Goal: Task Accomplishment & Management: Use online tool/utility

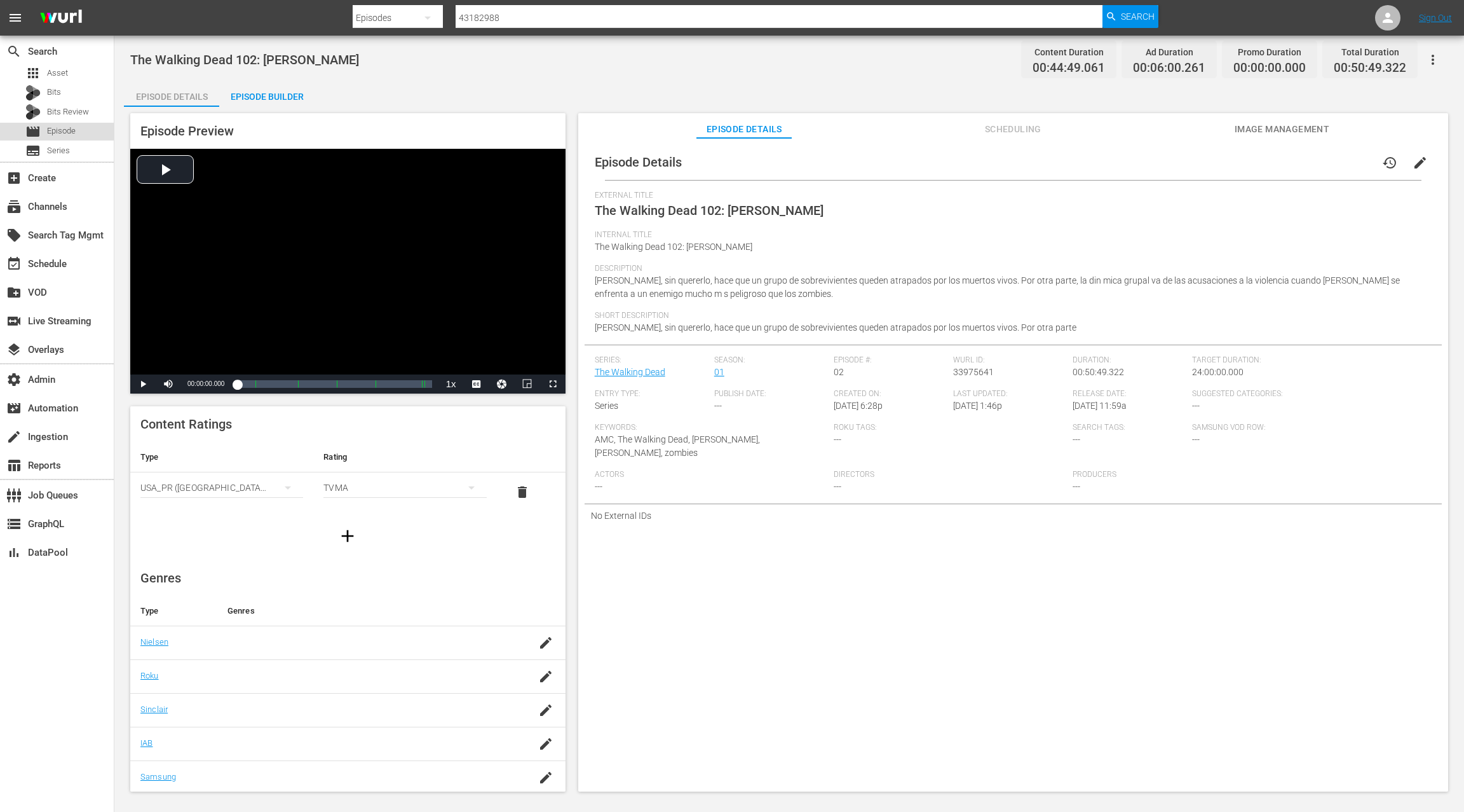
click at [69, 128] on span "Episode" at bounding box center [61, 131] width 29 height 13
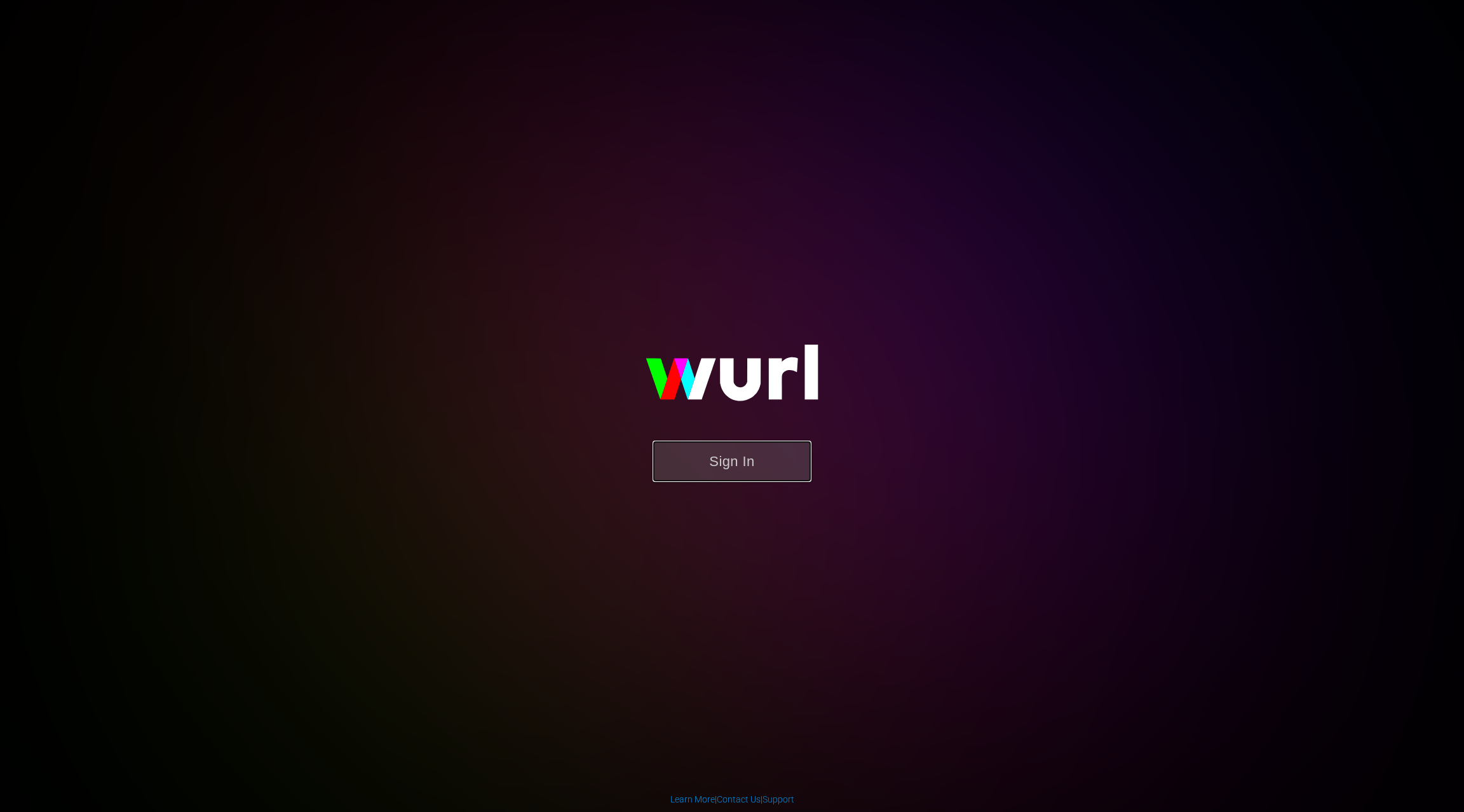
click at [762, 472] on button "Sign In" at bounding box center [732, 460] width 159 height 41
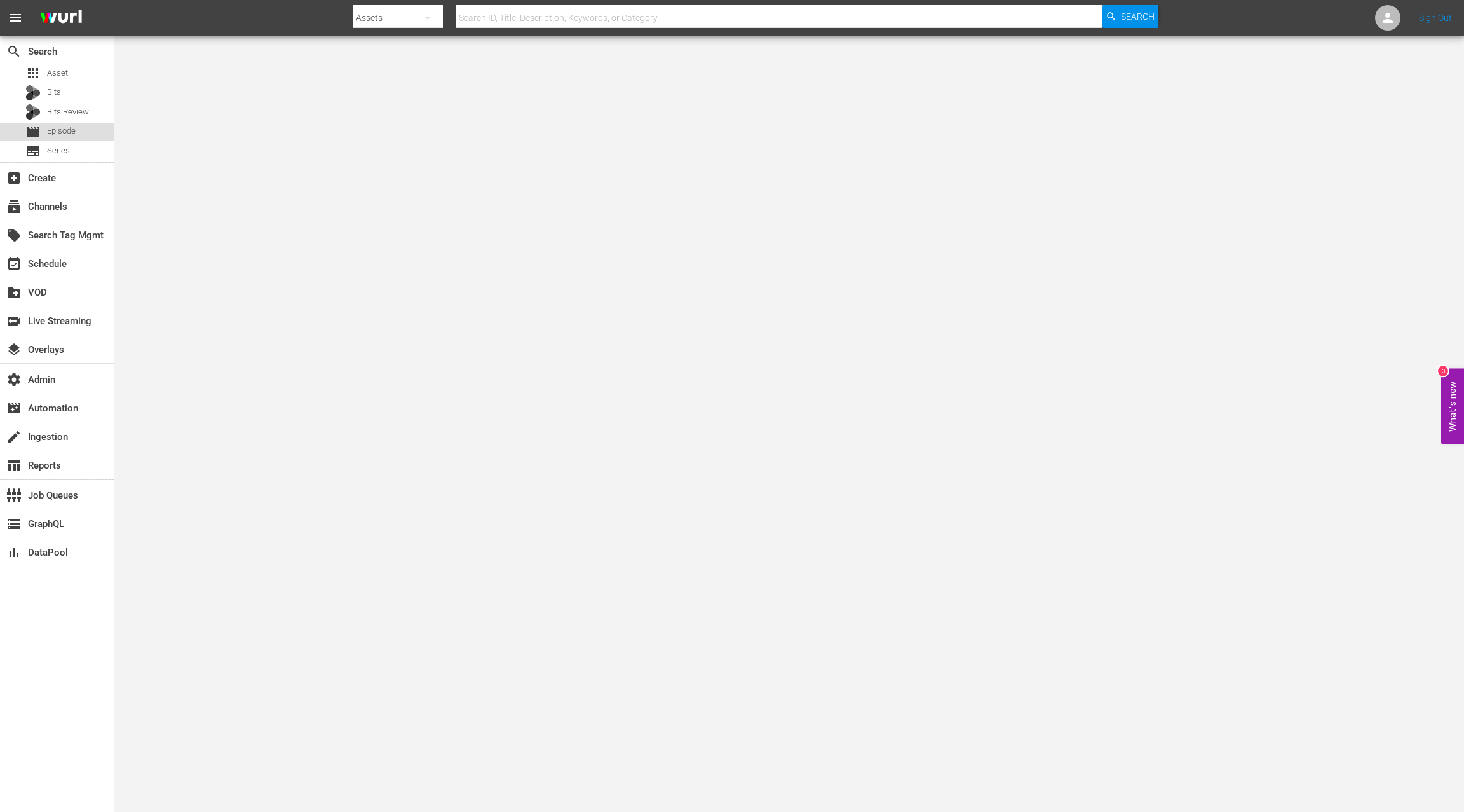
click at [80, 128] on div "movie Episode" at bounding box center [57, 132] width 114 height 18
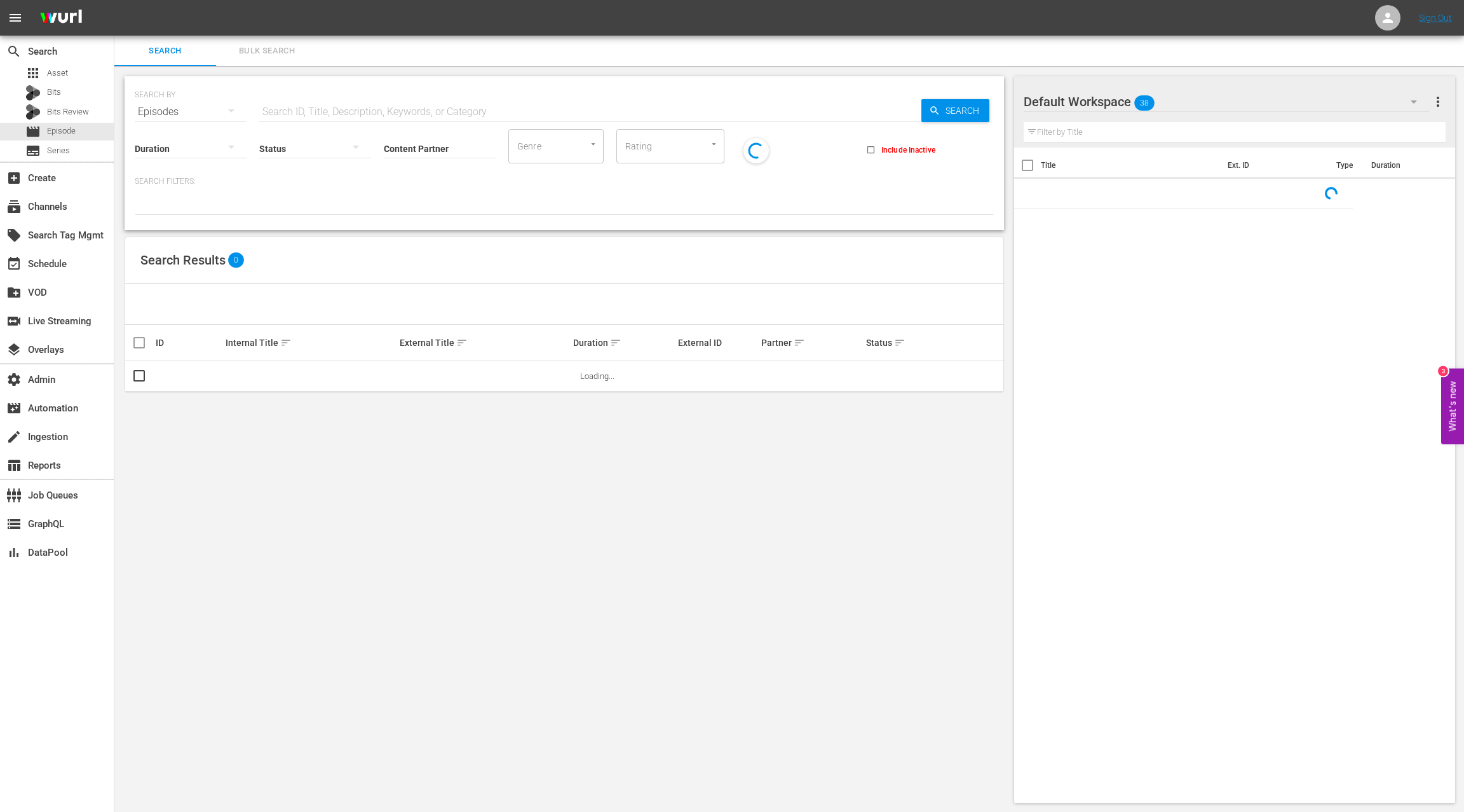
click at [359, 109] on input "text" at bounding box center [590, 112] width 662 height 31
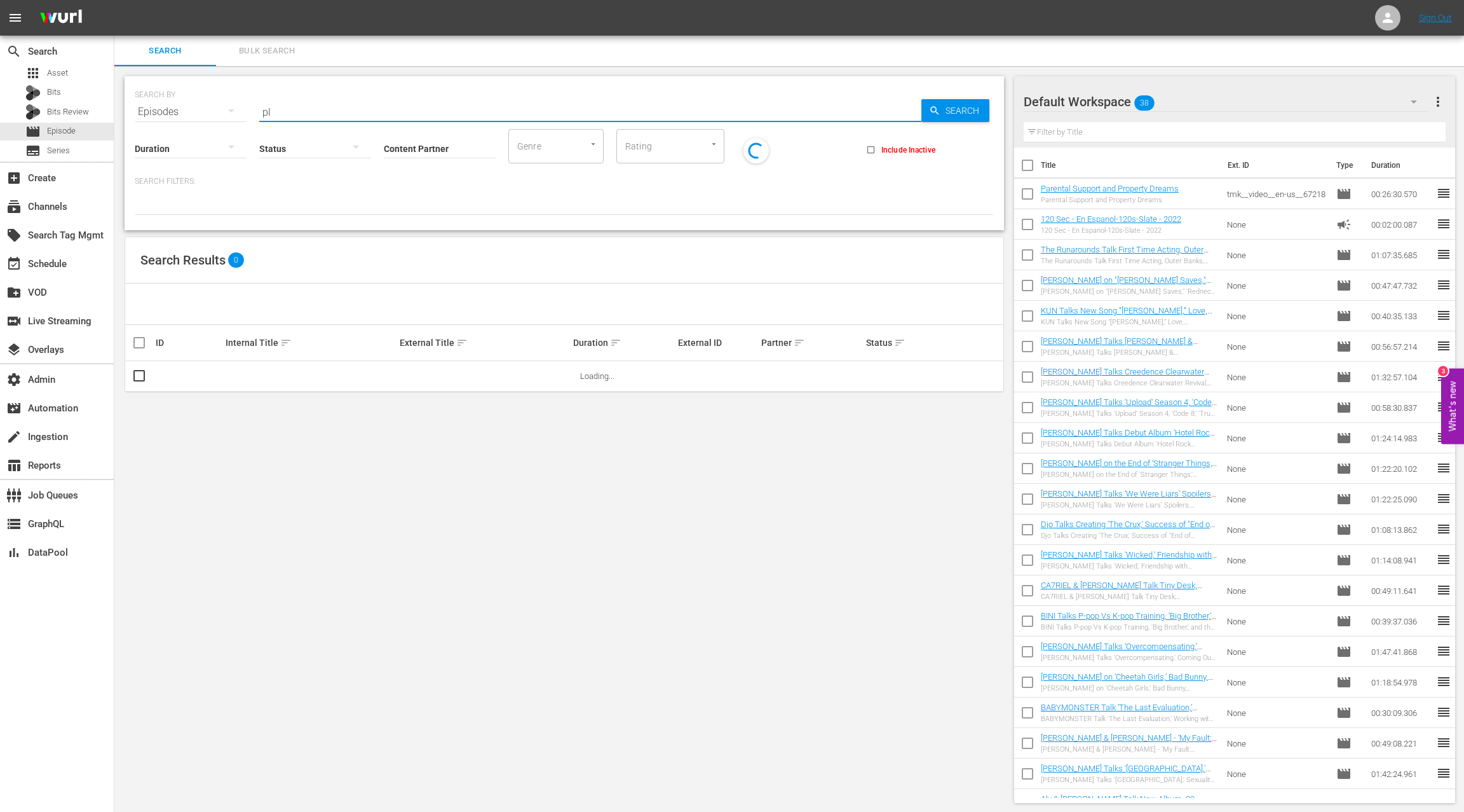
type input "p"
type input "PLACEHOLDER"
click at [424, 193] on div at bounding box center [564, 204] width 859 height 22
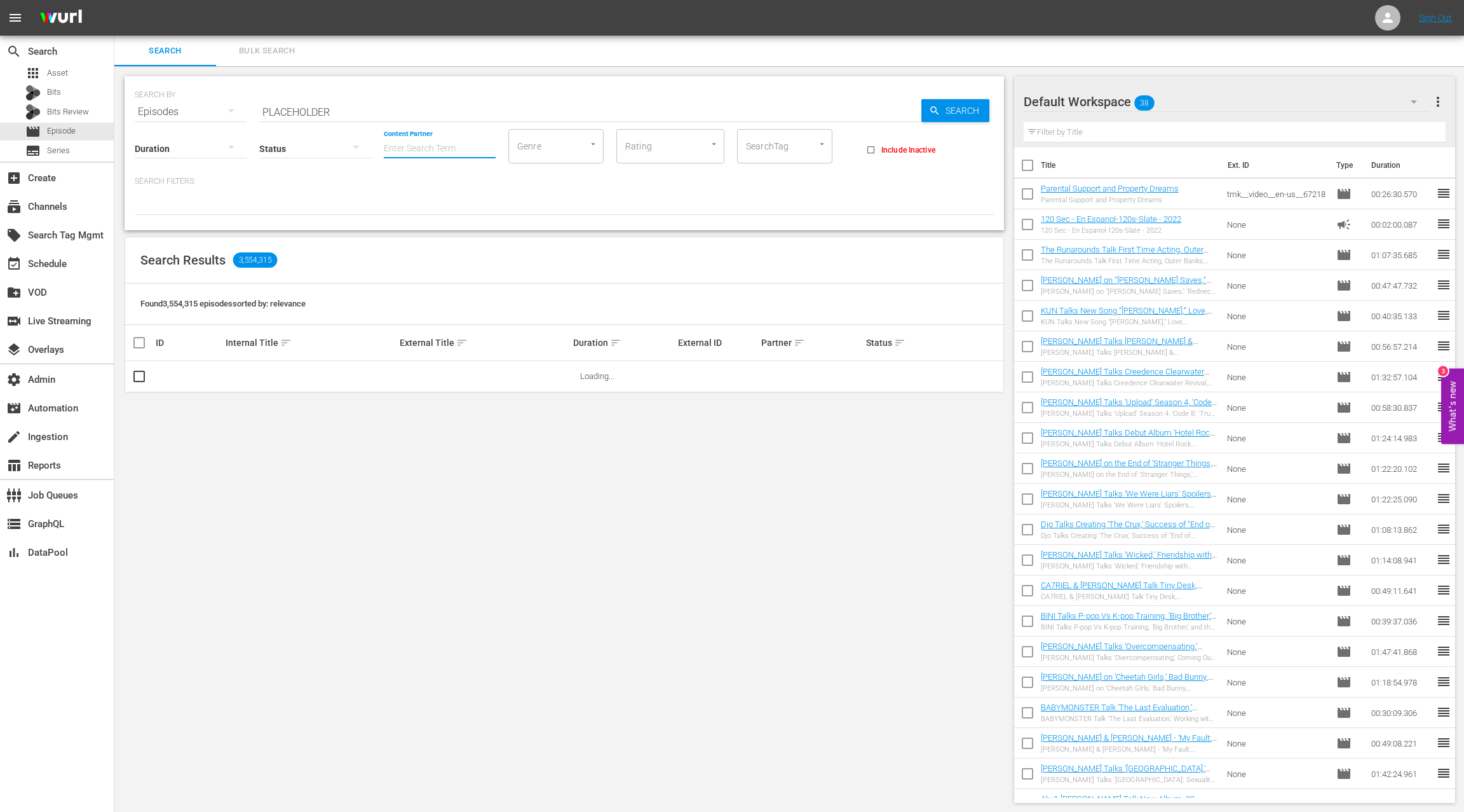
click at [430, 146] on input "Content Partner" at bounding box center [440, 149] width 112 height 46
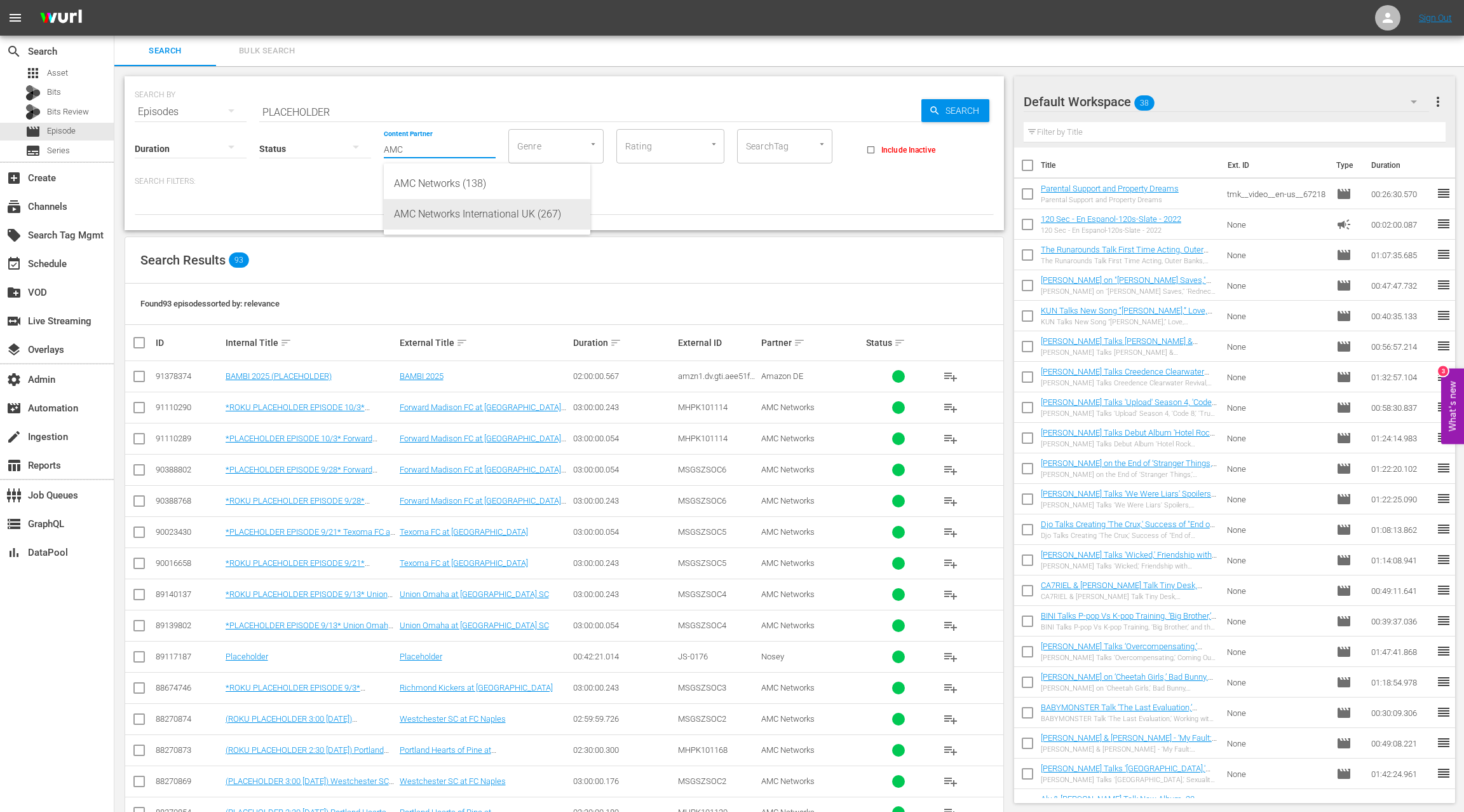
click at [447, 215] on div "AMC Networks International UK (267)" at bounding box center [487, 214] width 186 height 31
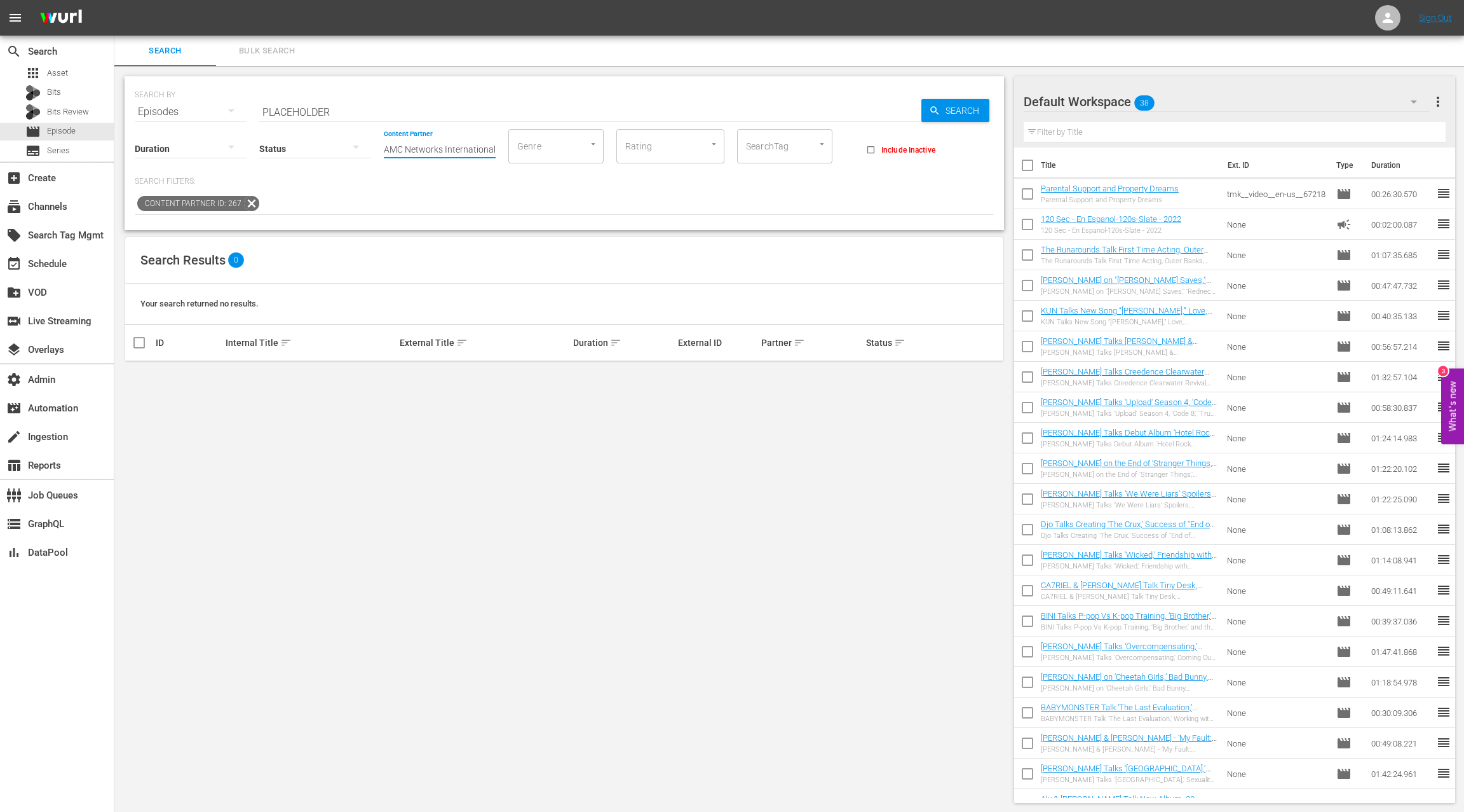
click at [432, 153] on input "AMC Networks International UK (267)" at bounding box center [440, 149] width 112 height 46
drag, startPoint x: 432, startPoint y: 153, endPoint x: 538, endPoint y: 148, distance: 106.2
click at [538, 148] on div "Duration Status Content Partner Enter Search Term AMC Networks International UK…" at bounding box center [564, 145] width 859 height 36
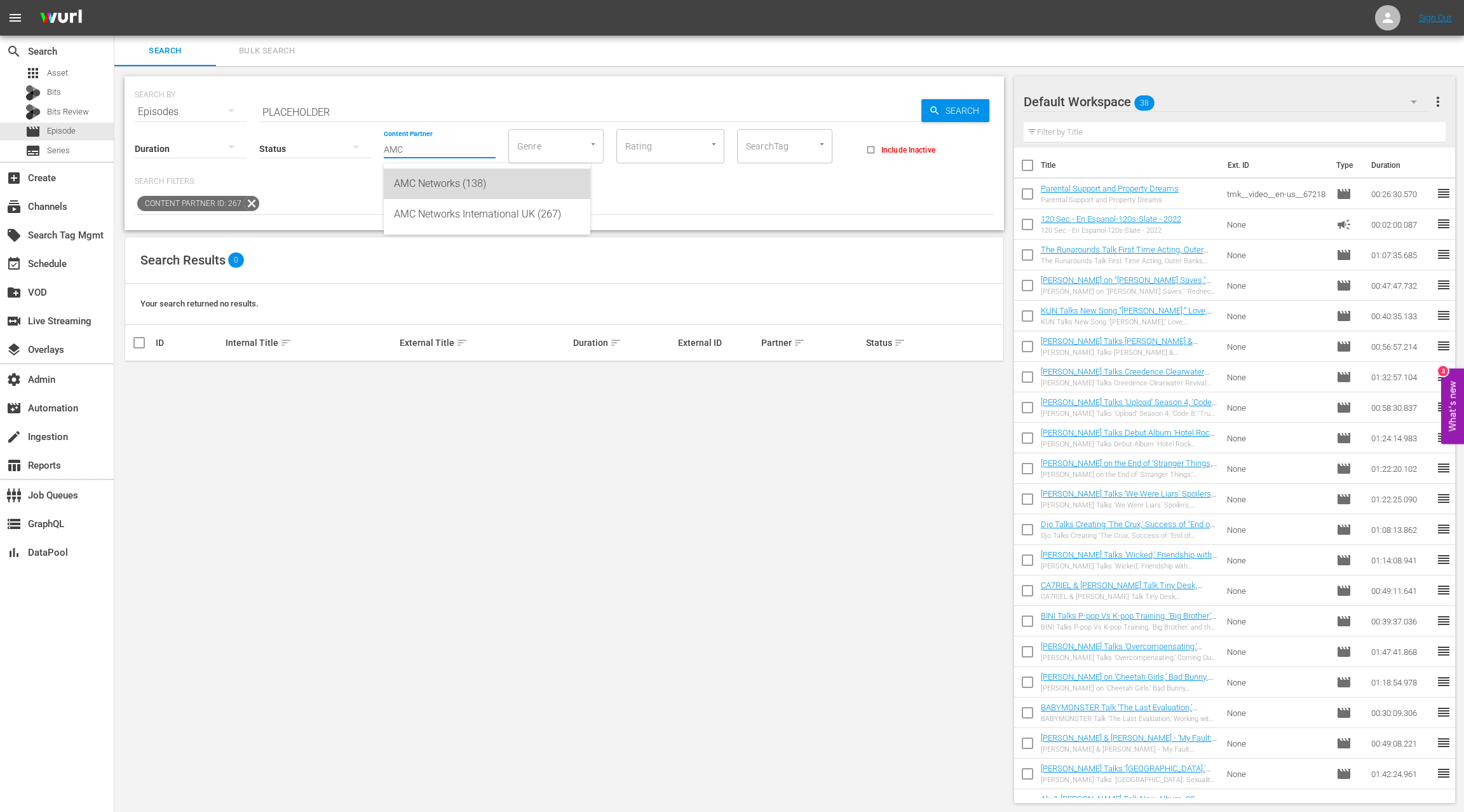
click at [521, 182] on div "AMC Networks (138)" at bounding box center [487, 183] width 186 height 31
type input "AMC Networks (138)"
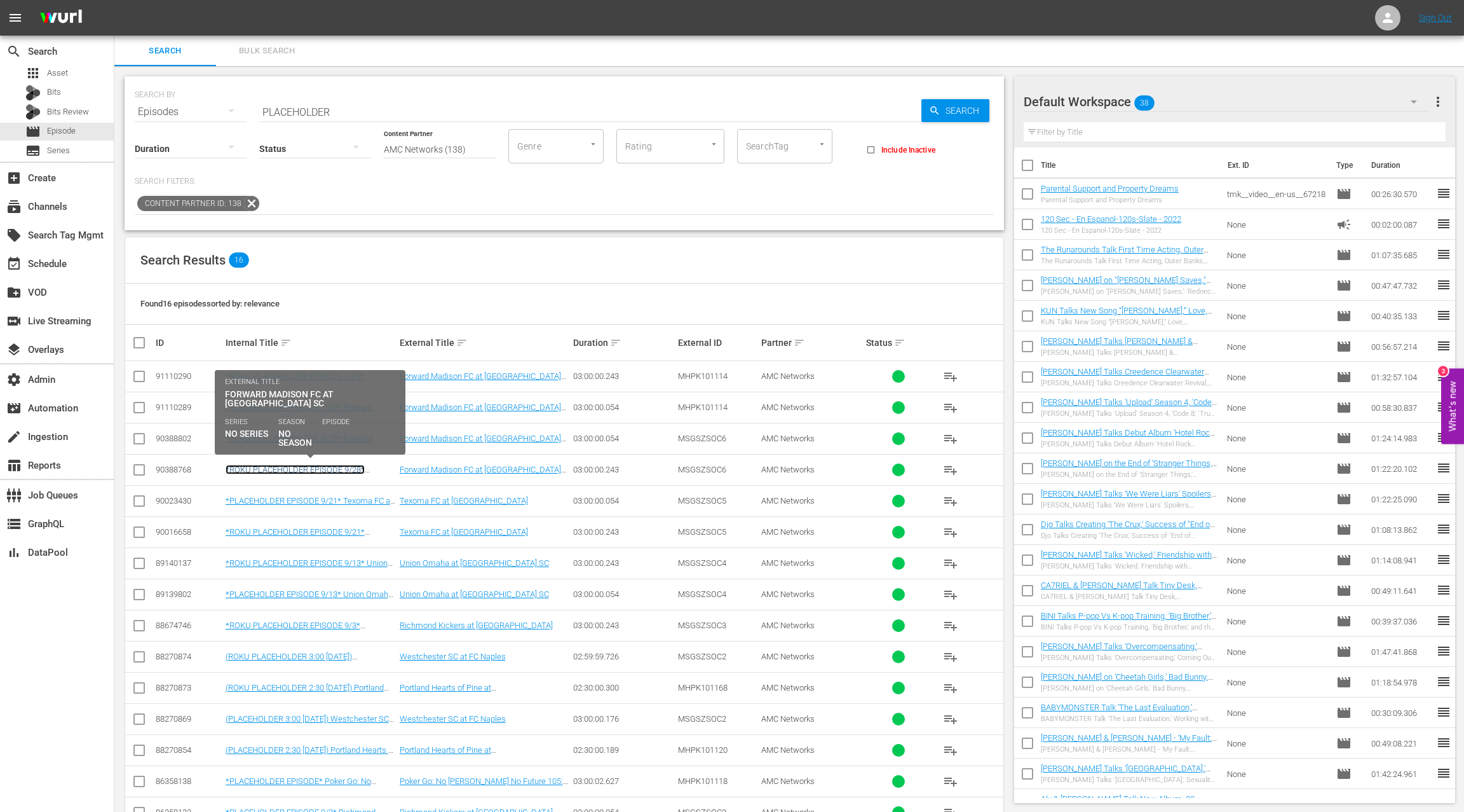
click at [334, 468] on link "*ROKU PLACEHOLDER EPISODE 9/28* Forward Madison FC at [GEOGRAPHIC_DATA]" at bounding box center [306, 474] width 161 height 19
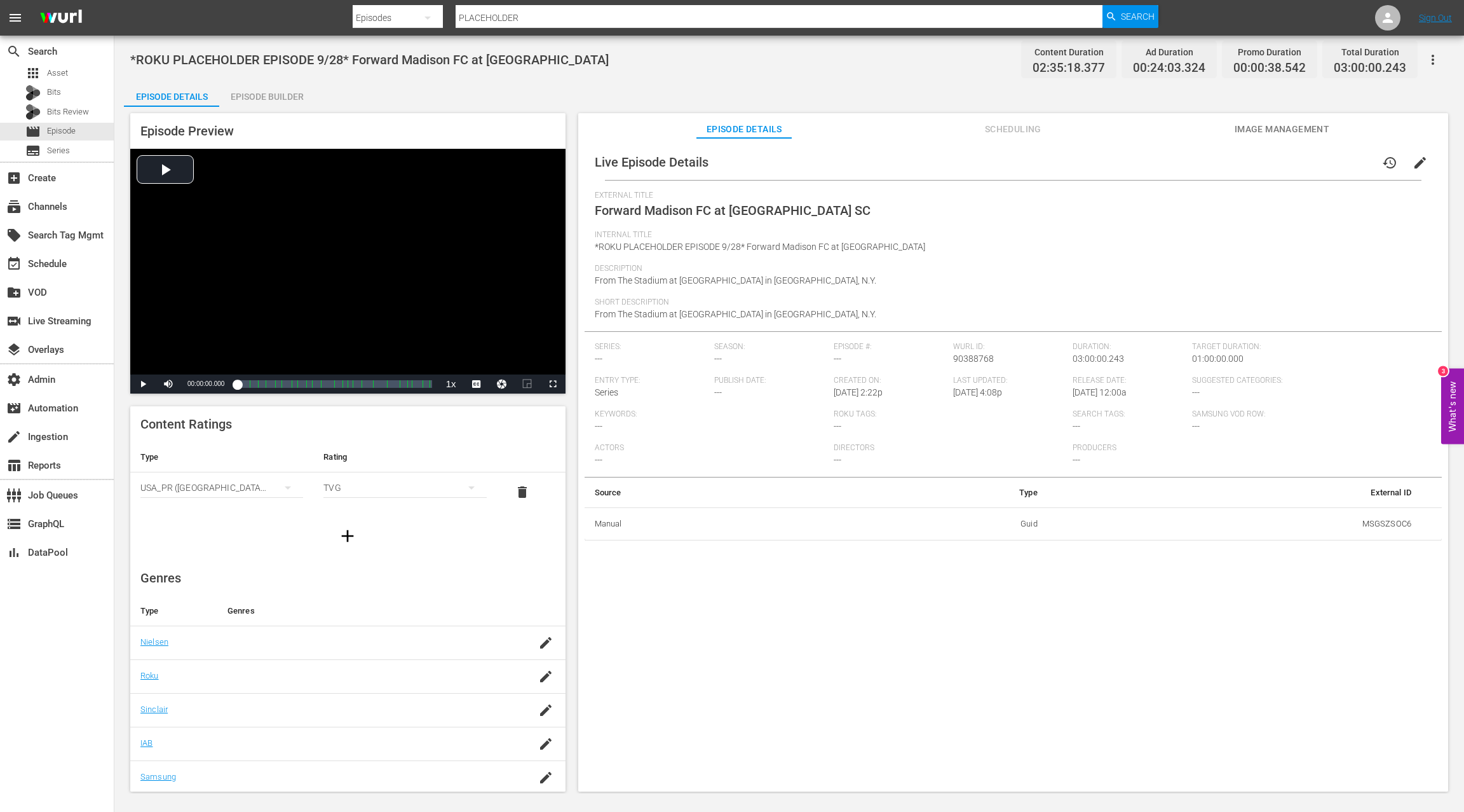
click at [289, 100] on div "Episode Builder" at bounding box center [266, 96] width 95 height 31
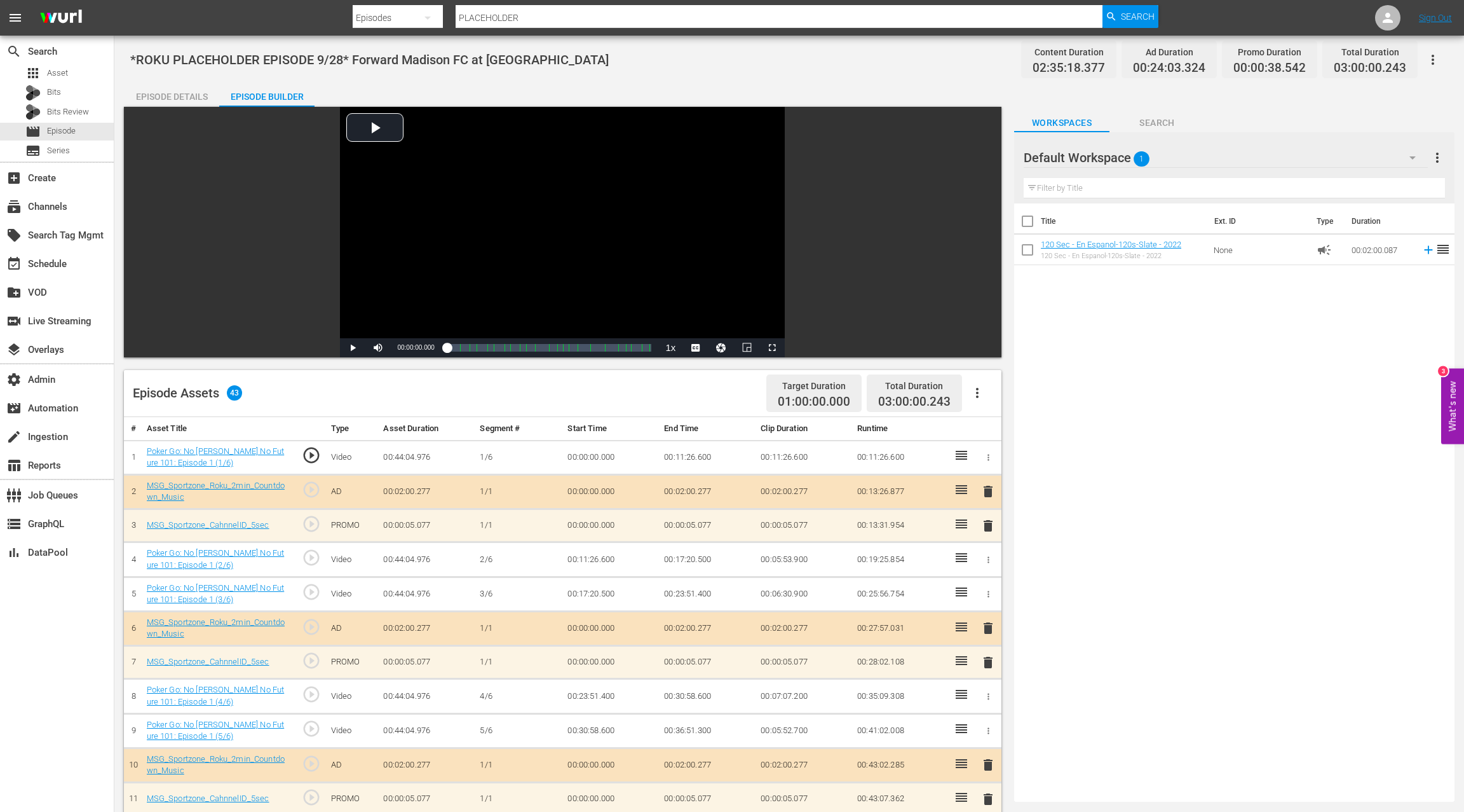
click at [194, 90] on div "Episode Details" at bounding box center [171, 96] width 95 height 31
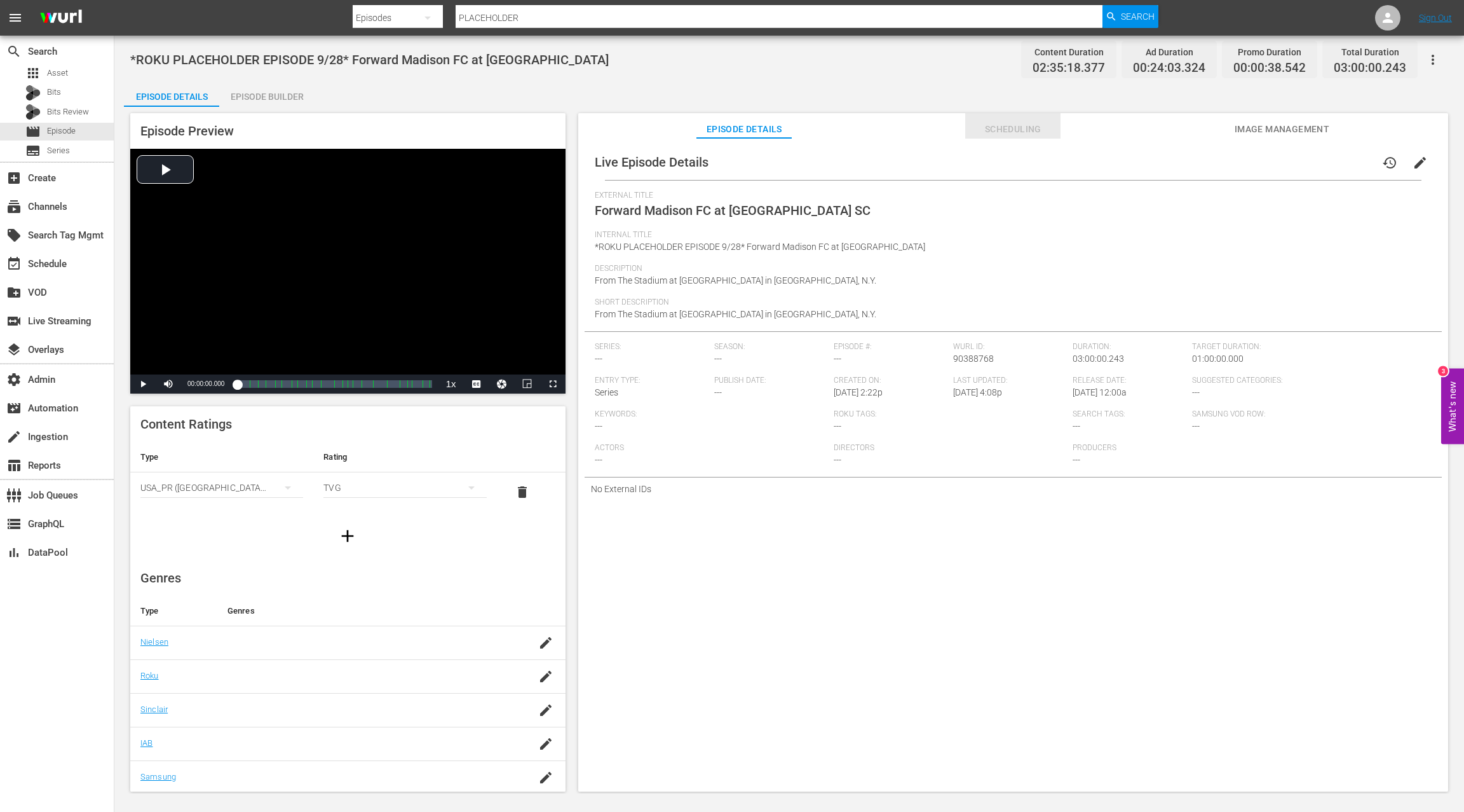
click at [1031, 126] on span "Scheduling" at bounding box center [1012, 129] width 95 height 16
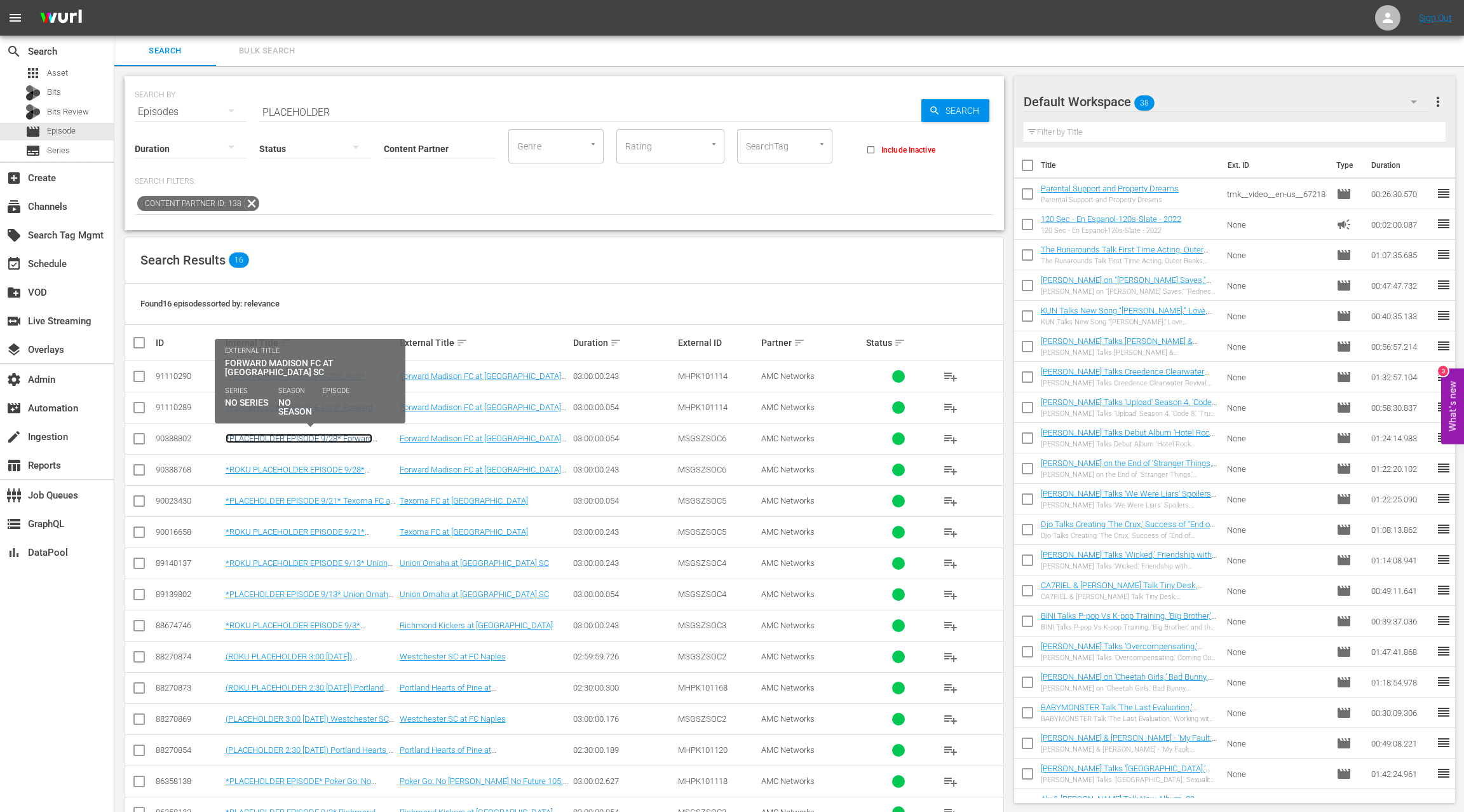
click at [346, 433] on link "*PLACEHOLDER EPISODE 9/28* Forward Madison FC at [GEOGRAPHIC_DATA]" at bounding box center [299, 442] width 147 height 19
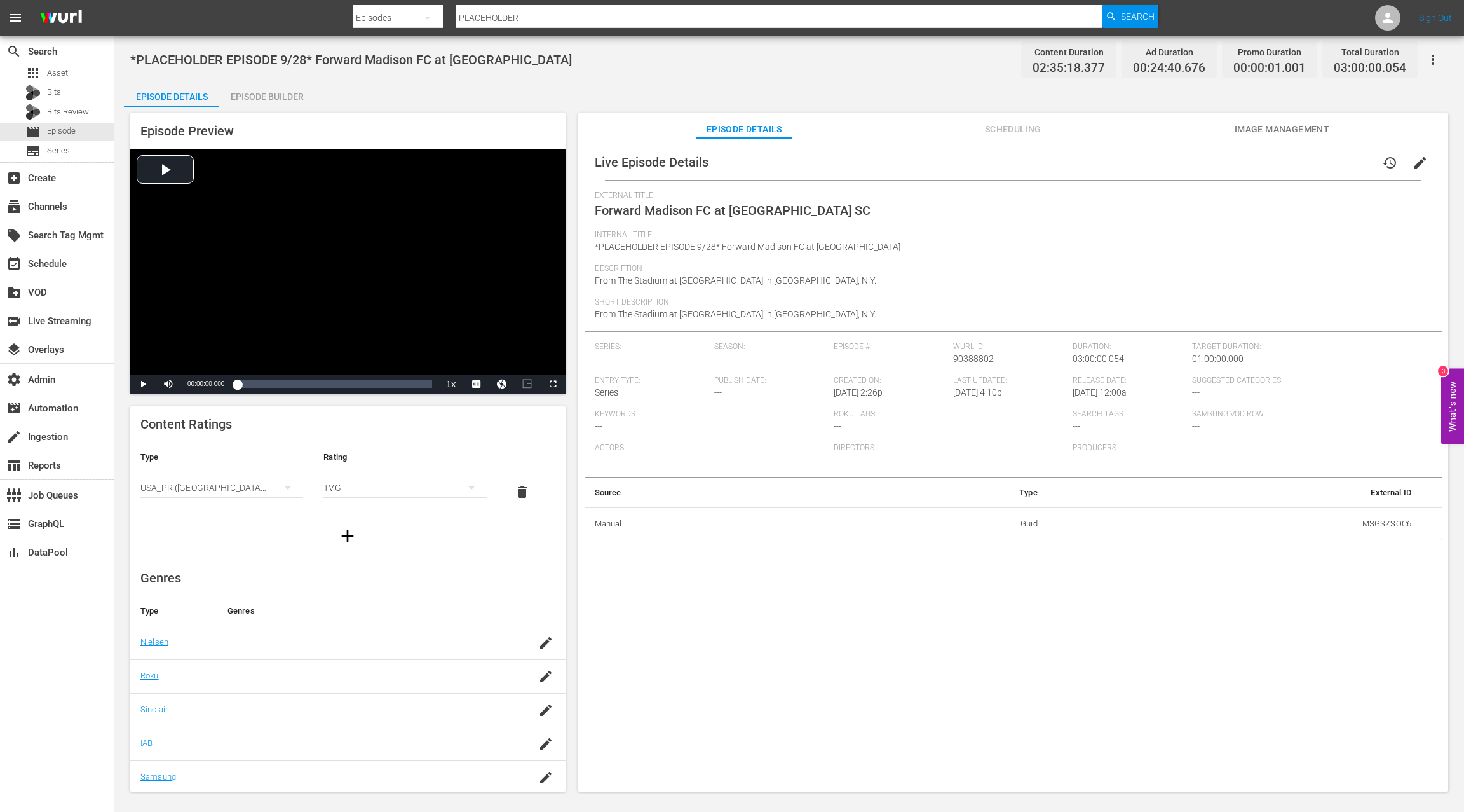
click at [1002, 128] on span "Scheduling" at bounding box center [1012, 129] width 95 height 16
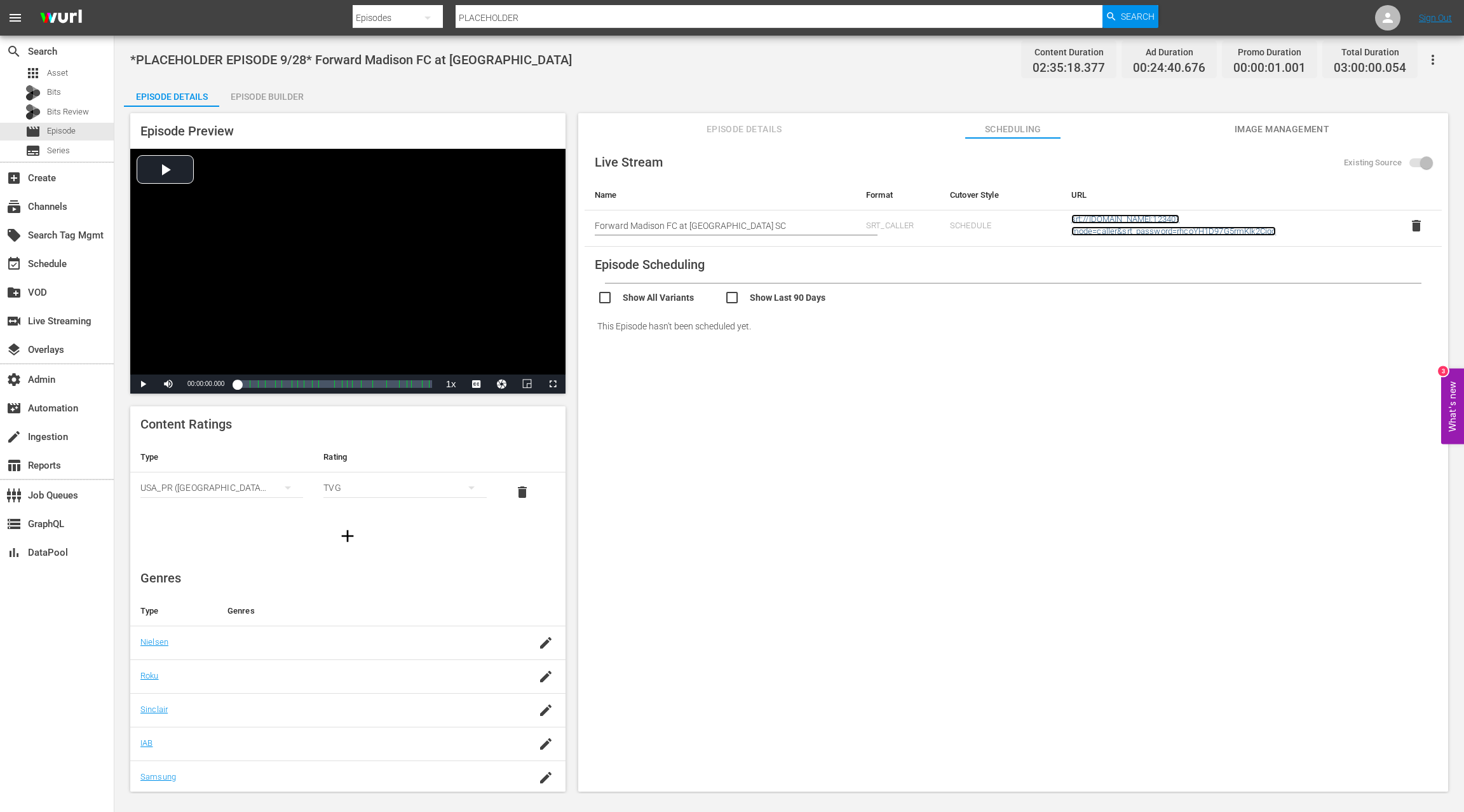
click at [1094, 229] on link "srt://[DOMAIN_NAME]:12340?mode=caller&srt_password=rhcoYH1D97G5rmKIk2Cjqo" at bounding box center [1174, 225] width 205 height 22
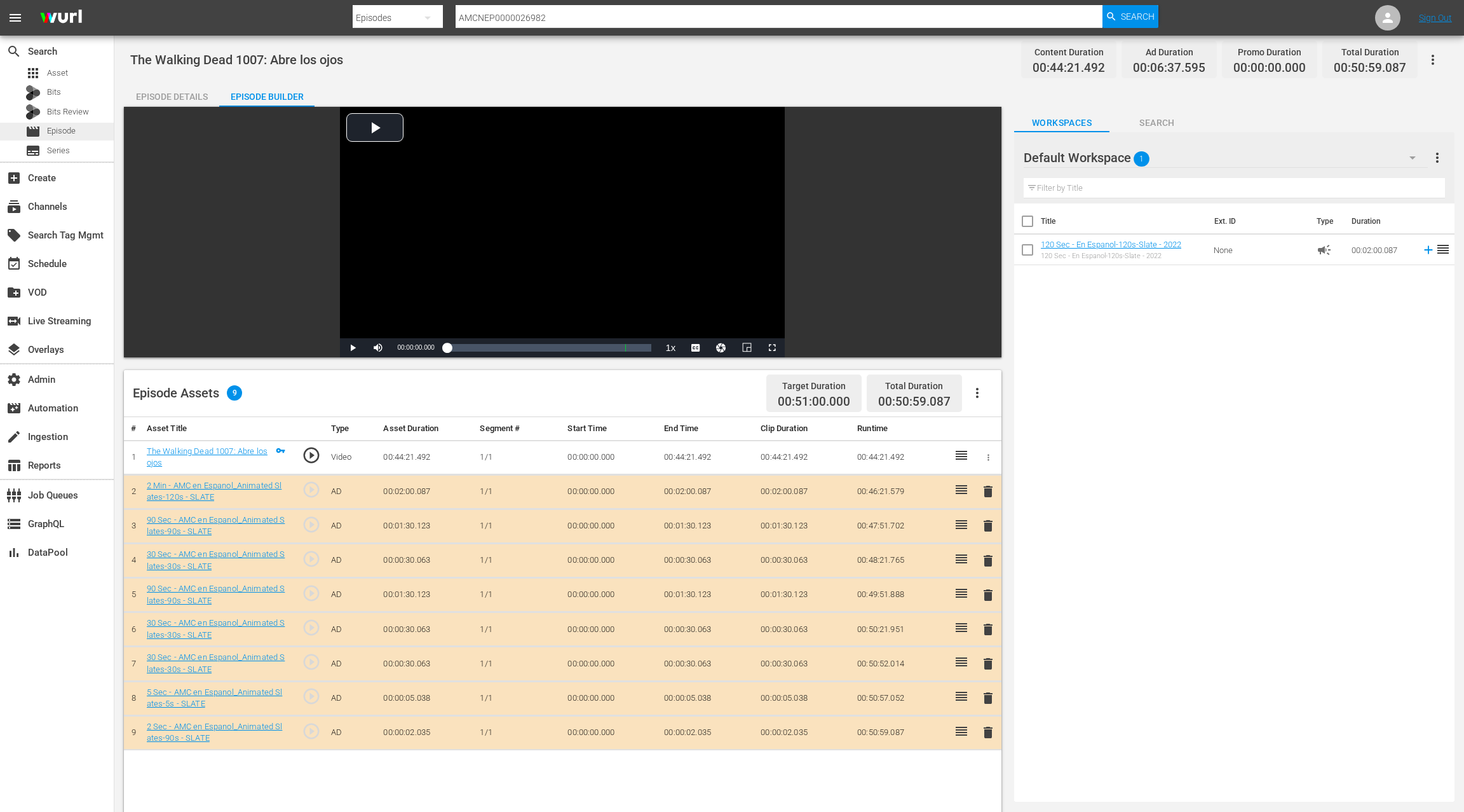
click at [73, 132] on span "Episode" at bounding box center [61, 131] width 29 height 13
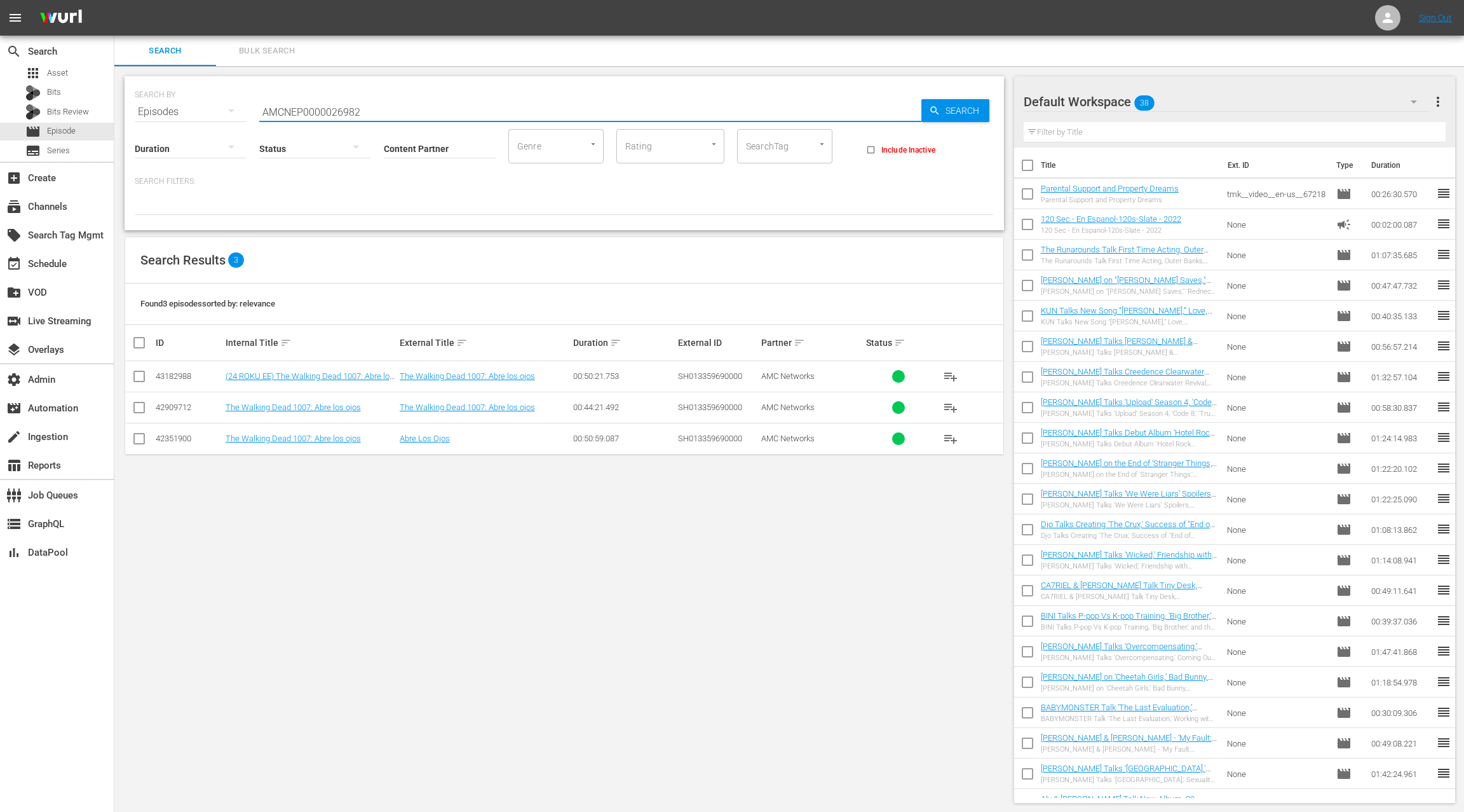
click at [295, 113] on input "AMCNEP0000026982" at bounding box center [590, 112] width 662 height 31
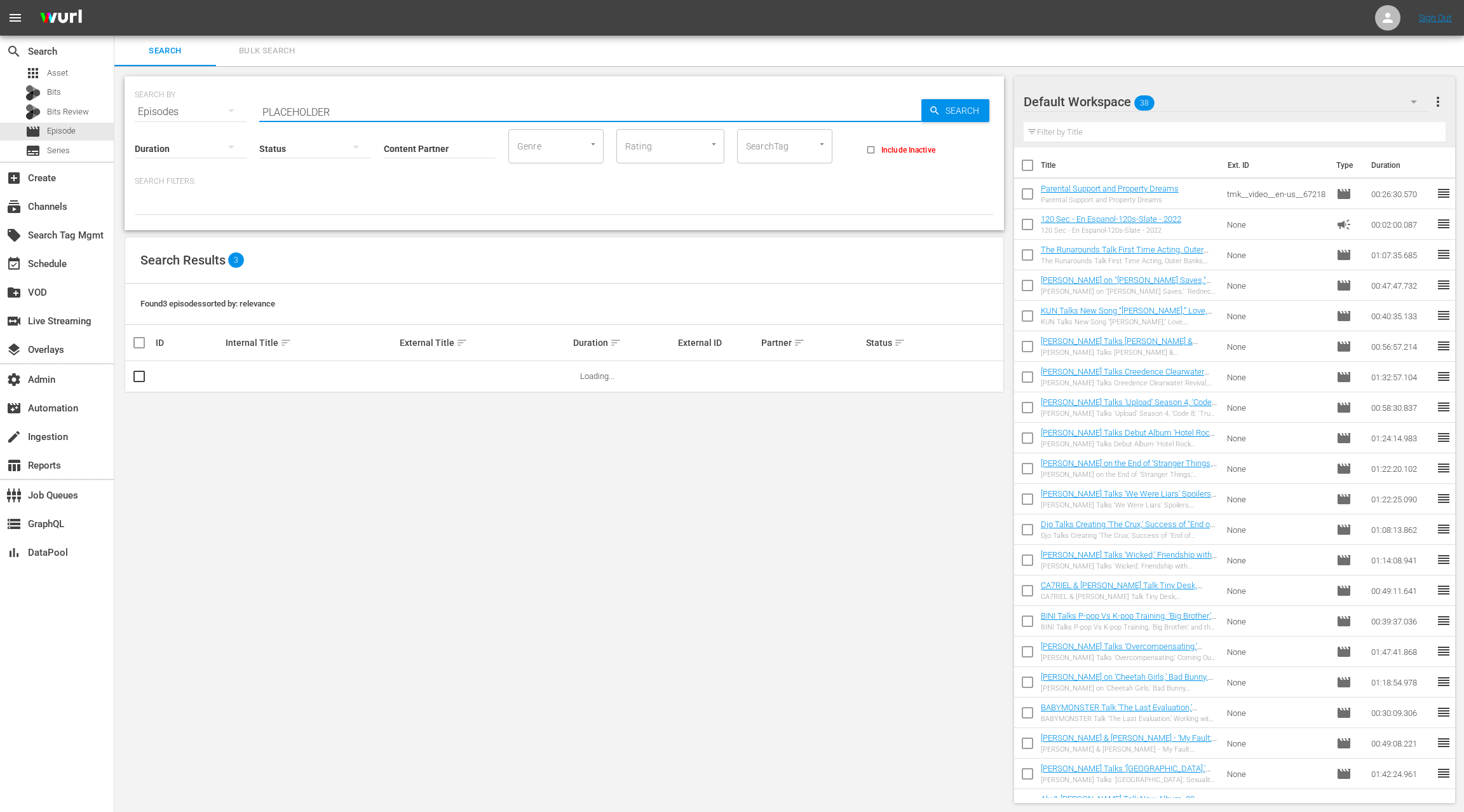
type input "placeholder"
click at [405, 151] on input "Content Partner" at bounding box center [440, 149] width 112 height 46
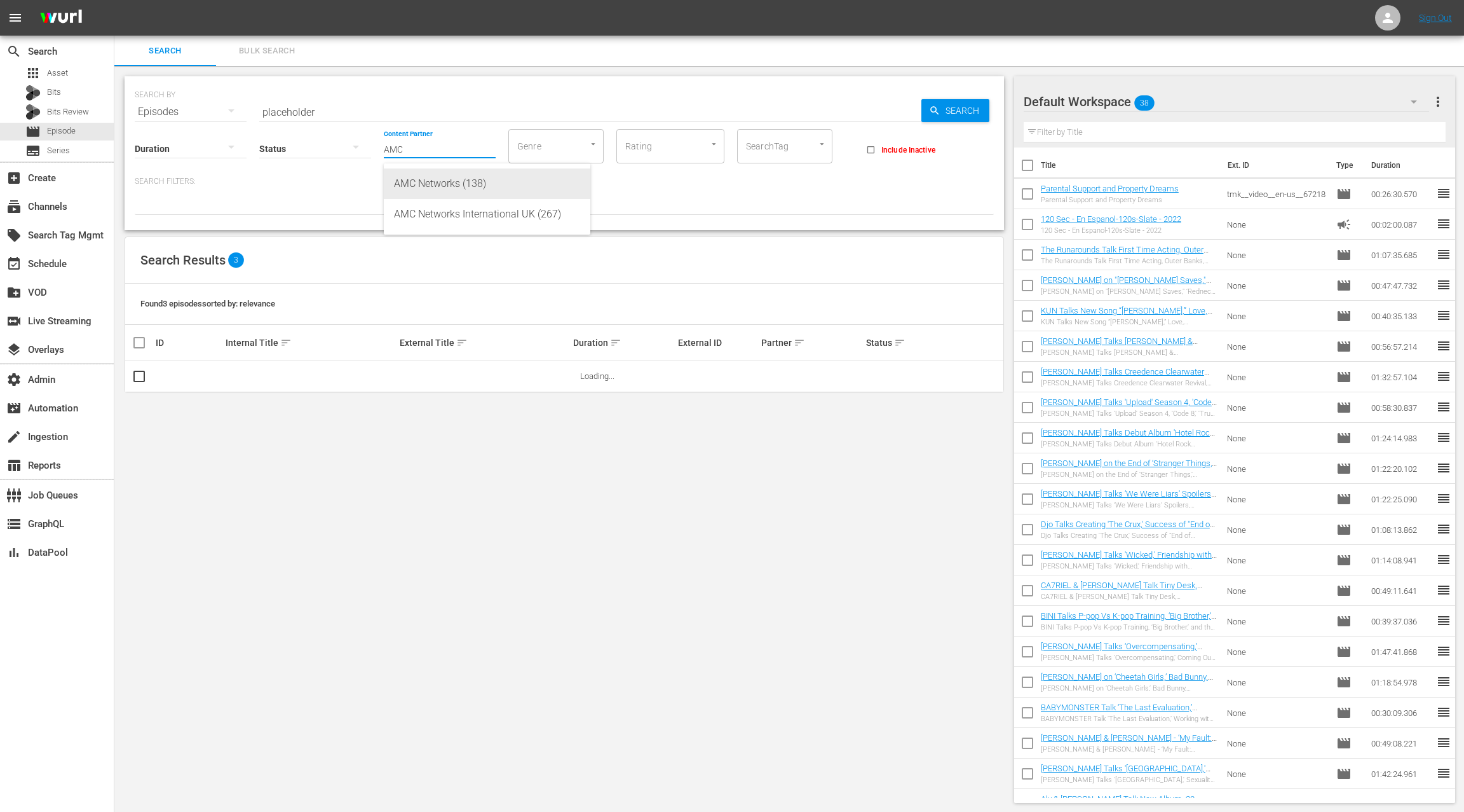
click at [434, 186] on div "AMC Networks (138)" at bounding box center [487, 183] width 186 height 31
type input "AMC Networks (138)"
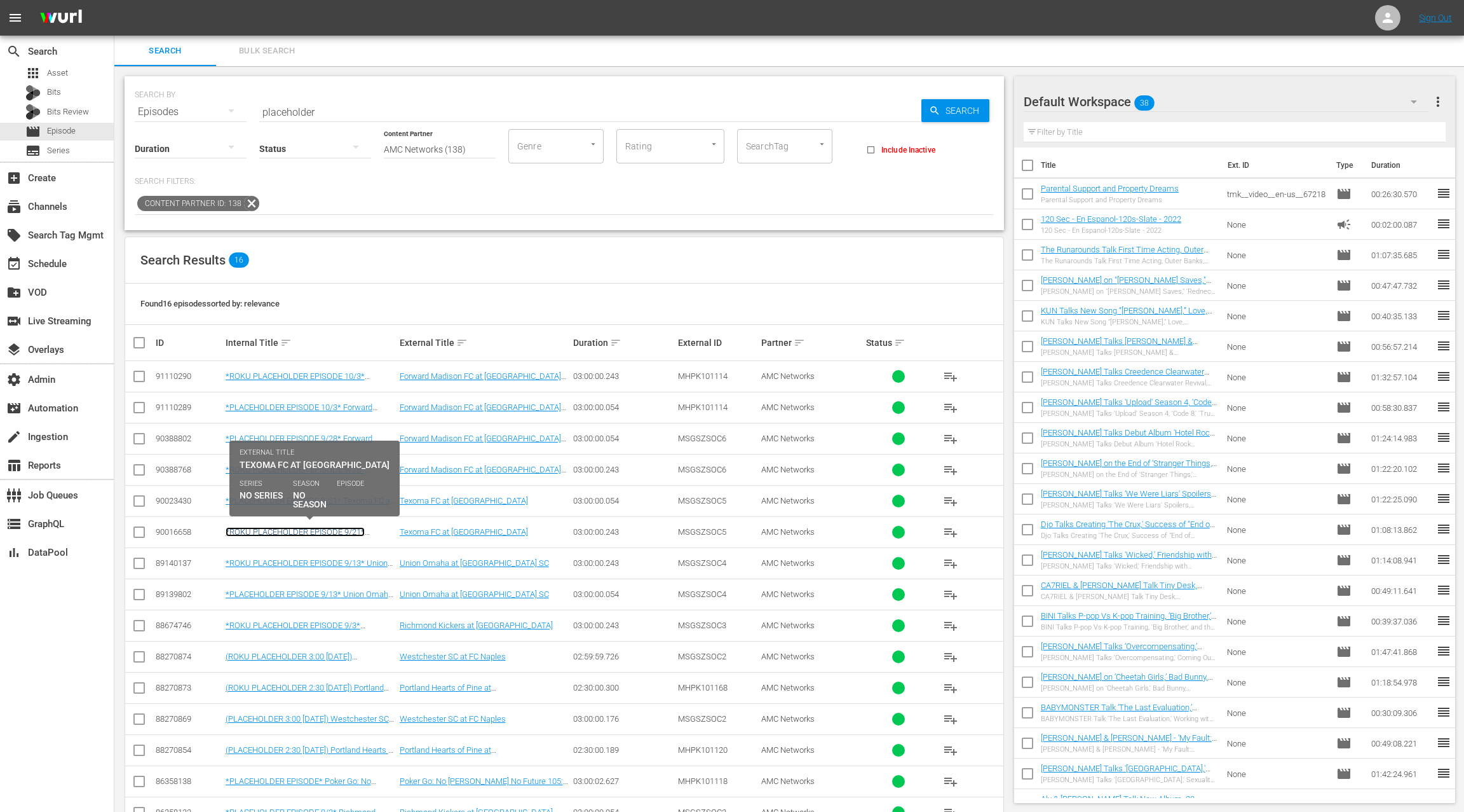
click at [358, 528] on link "*ROKU PLACEHOLDER EPISODE 9/21* Texoma FC at [GEOGRAPHIC_DATA]" at bounding box center [295, 536] width 139 height 19
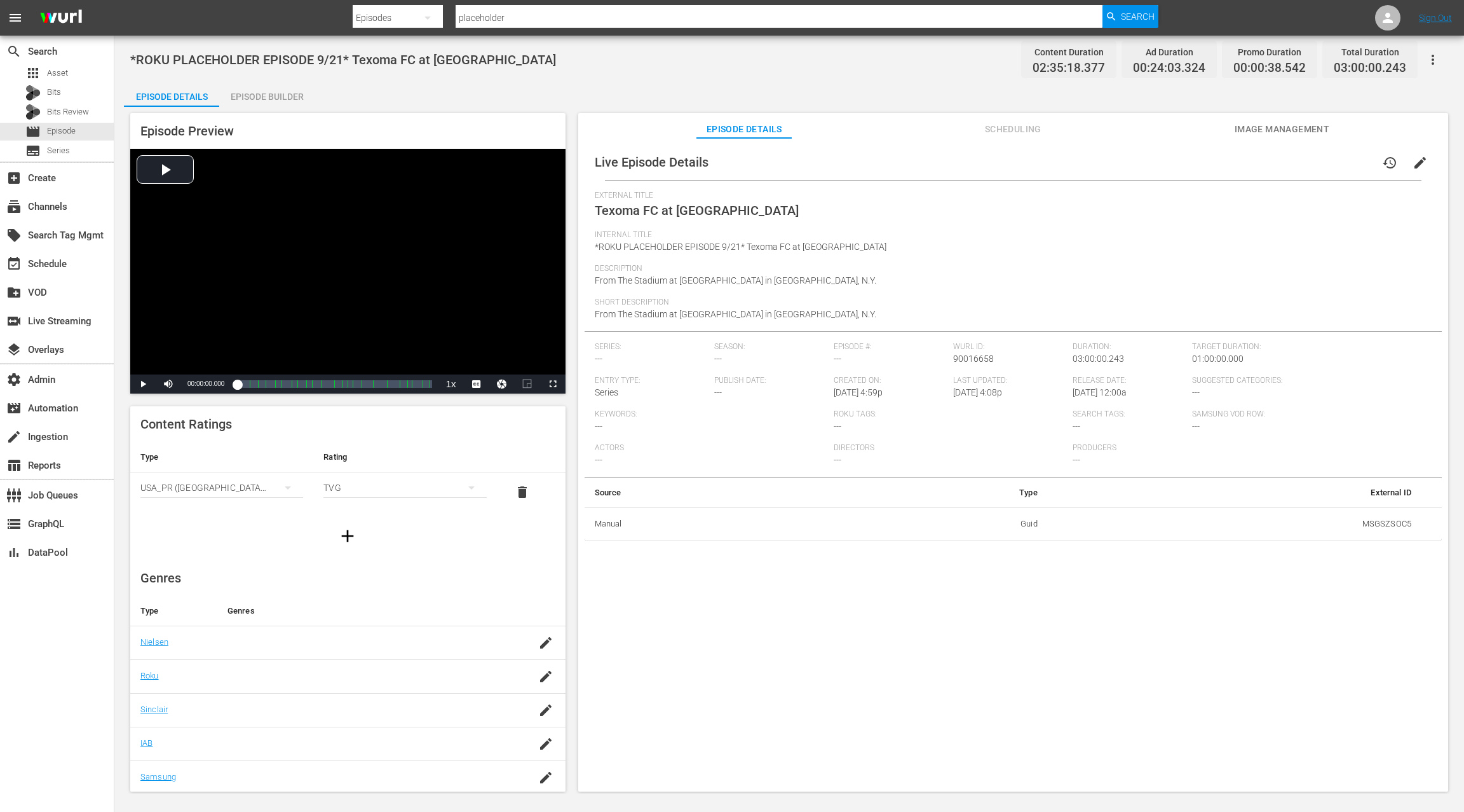
click at [1022, 124] on span "Scheduling" at bounding box center [1012, 129] width 95 height 16
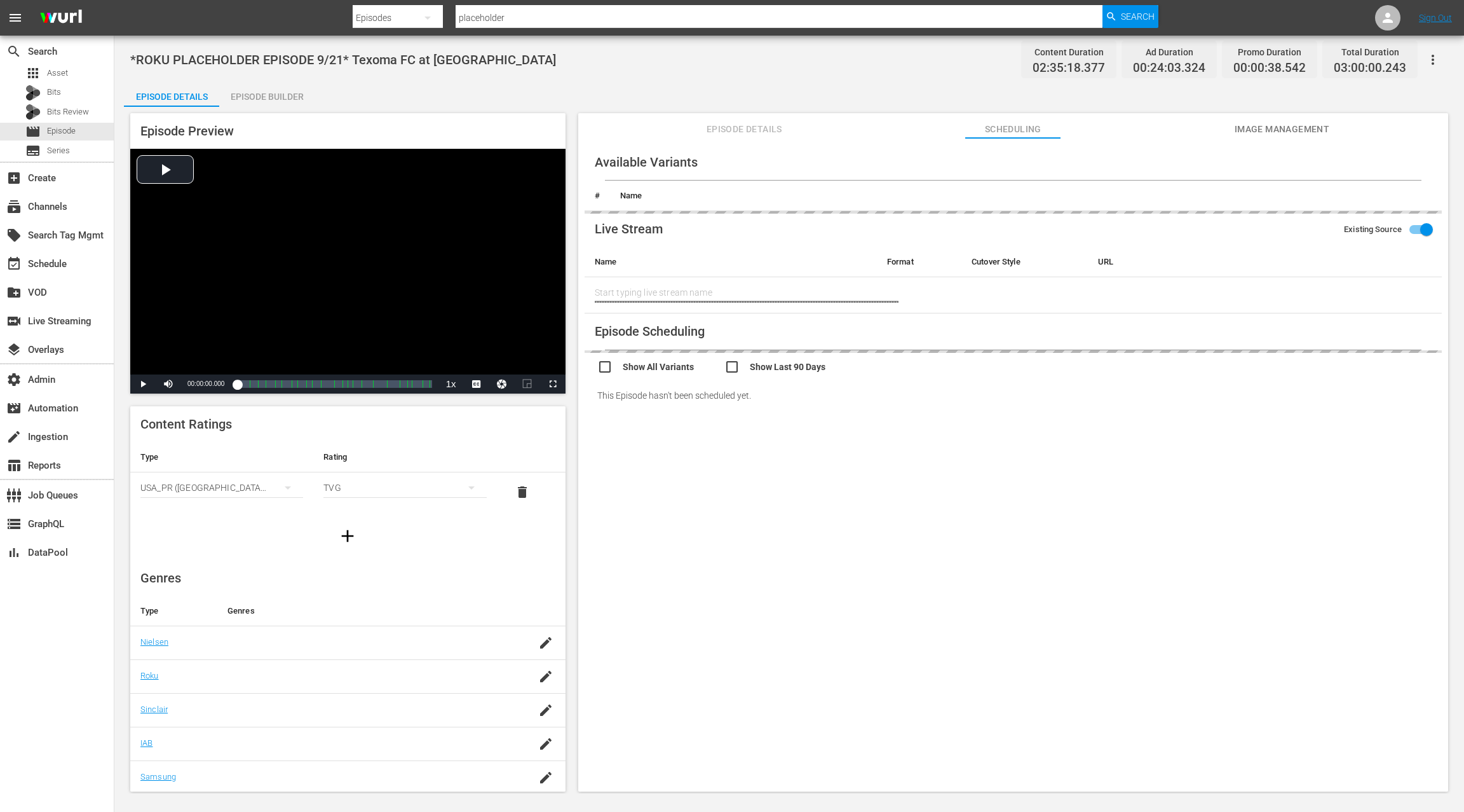
type input "Texoma FC at [GEOGRAPHIC_DATA]"
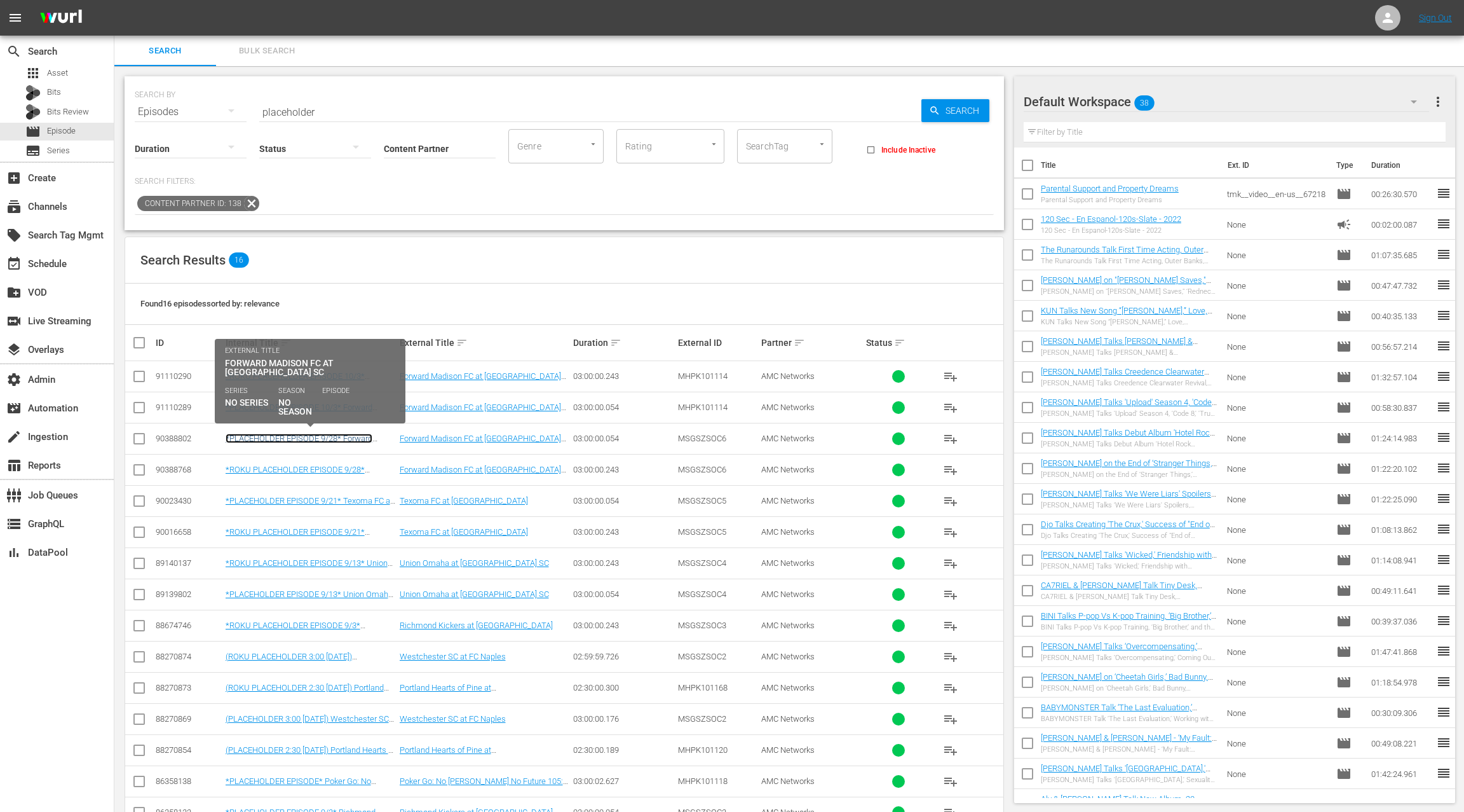
click at [345, 440] on link "*PLACEHOLDER EPISODE 9/28* Forward Madison FC at [GEOGRAPHIC_DATA]" at bounding box center [299, 442] width 147 height 19
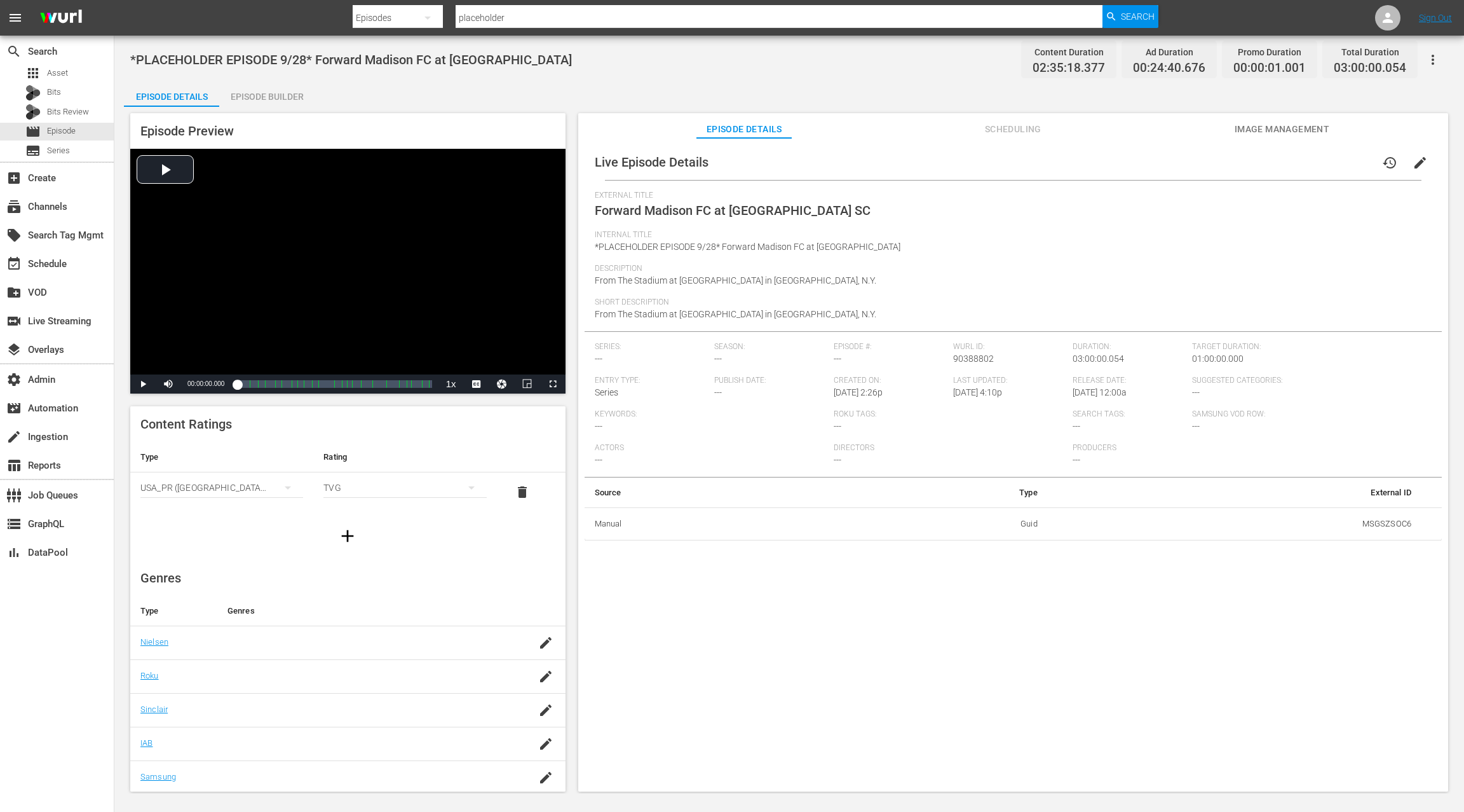
click at [1028, 127] on span "Scheduling" at bounding box center [1012, 129] width 95 height 16
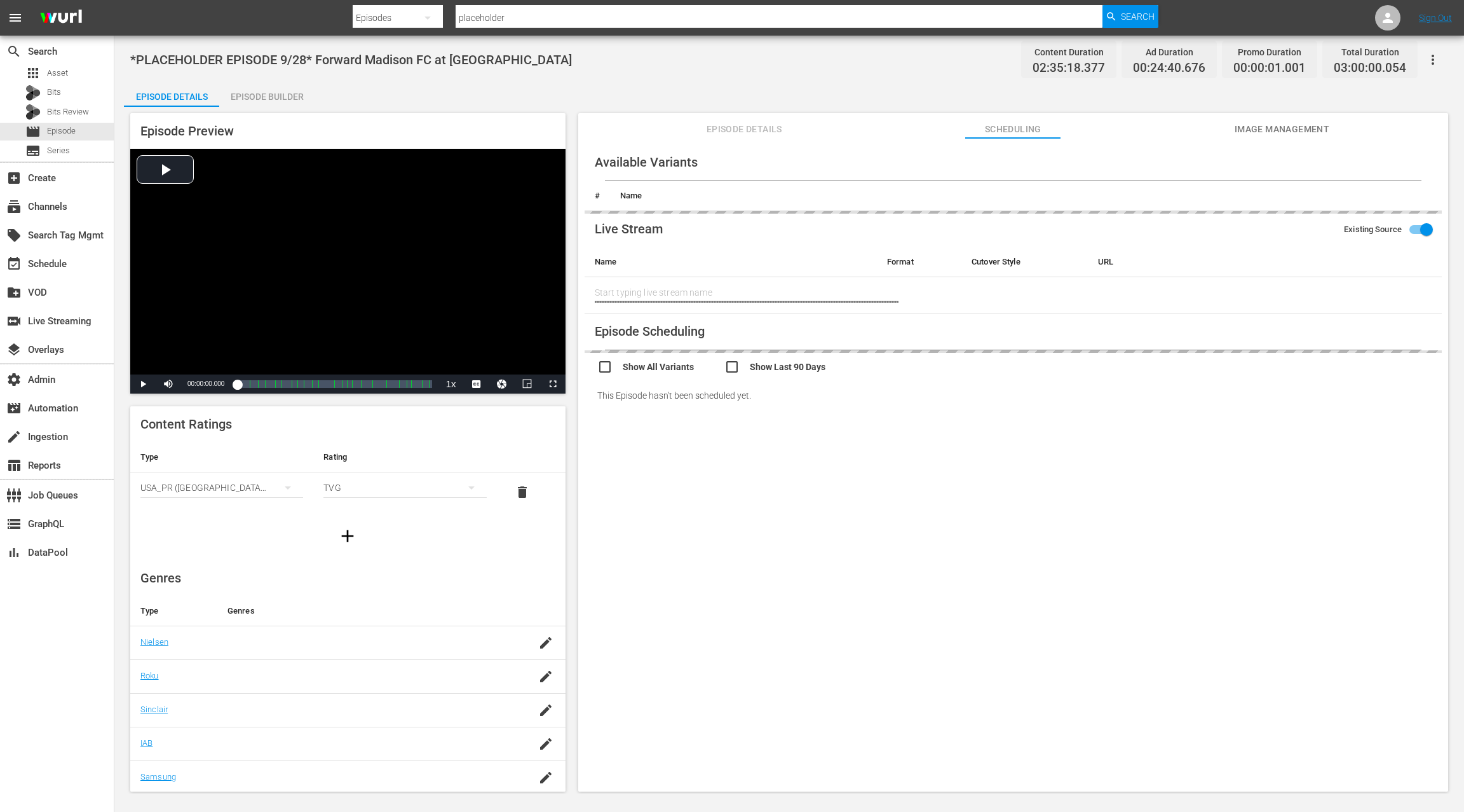
type input "Forward Madison FC at [GEOGRAPHIC_DATA] SC"
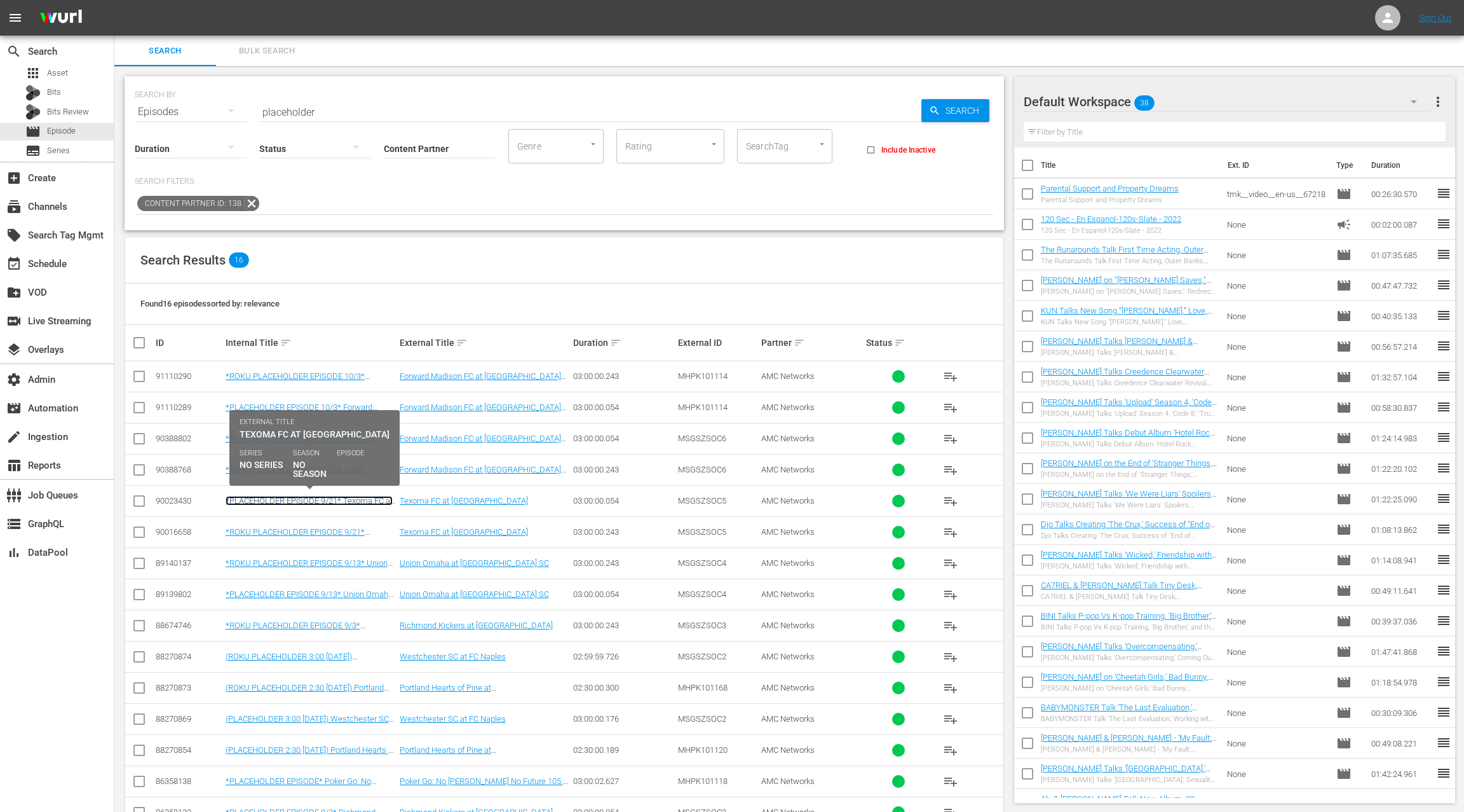
click at [329, 498] on link "*PLACEHOLDER EPISODE 9/21* Texoma FC at [GEOGRAPHIC_DATA]" at bounding box center [309, 505] width 167 height 19
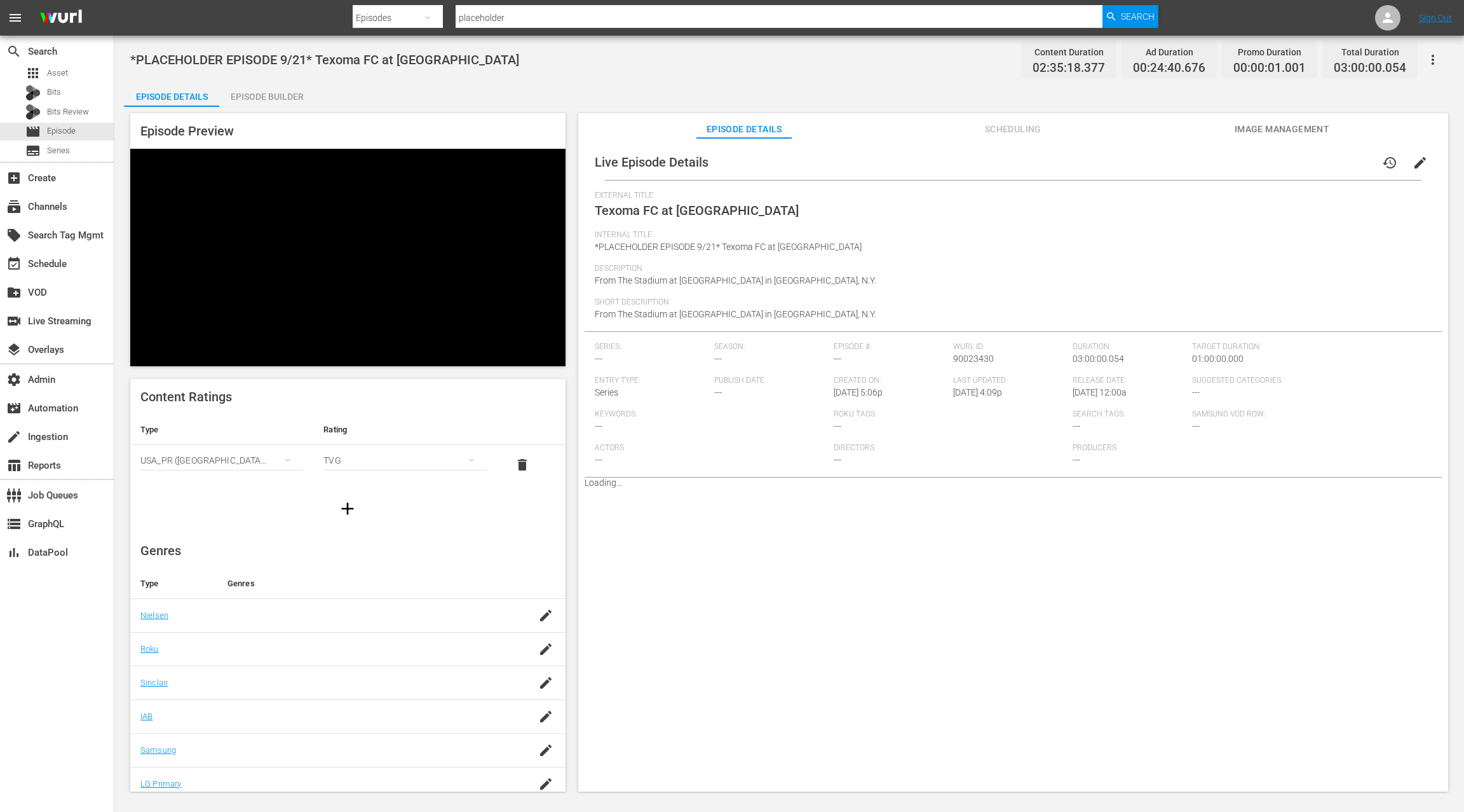
click at [1028, 132] on span "Scheduling" at bounding box center [1012, 129] width 95 height 16
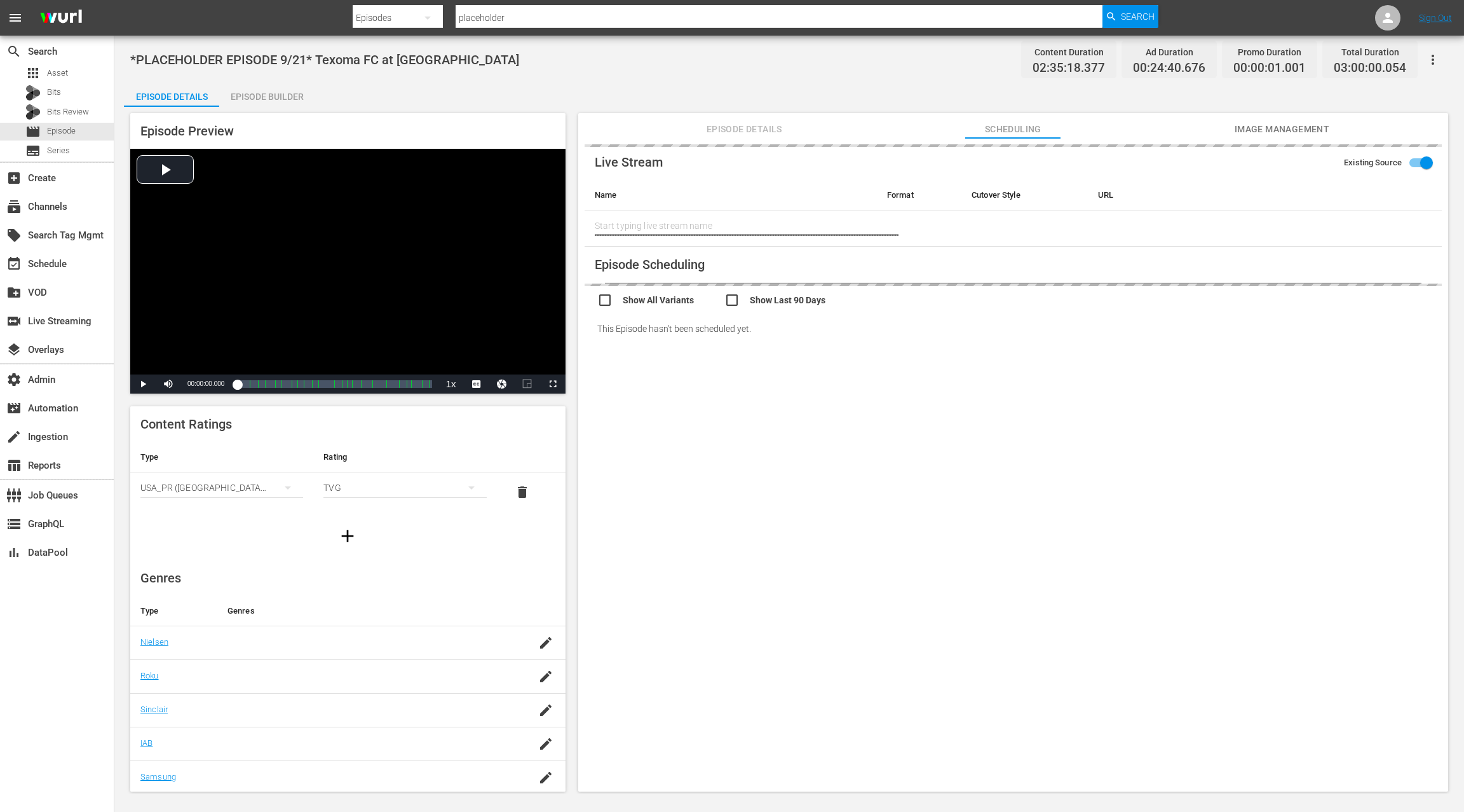
type input "Texoma FC at [GEOGRAPHIC_DATA]"
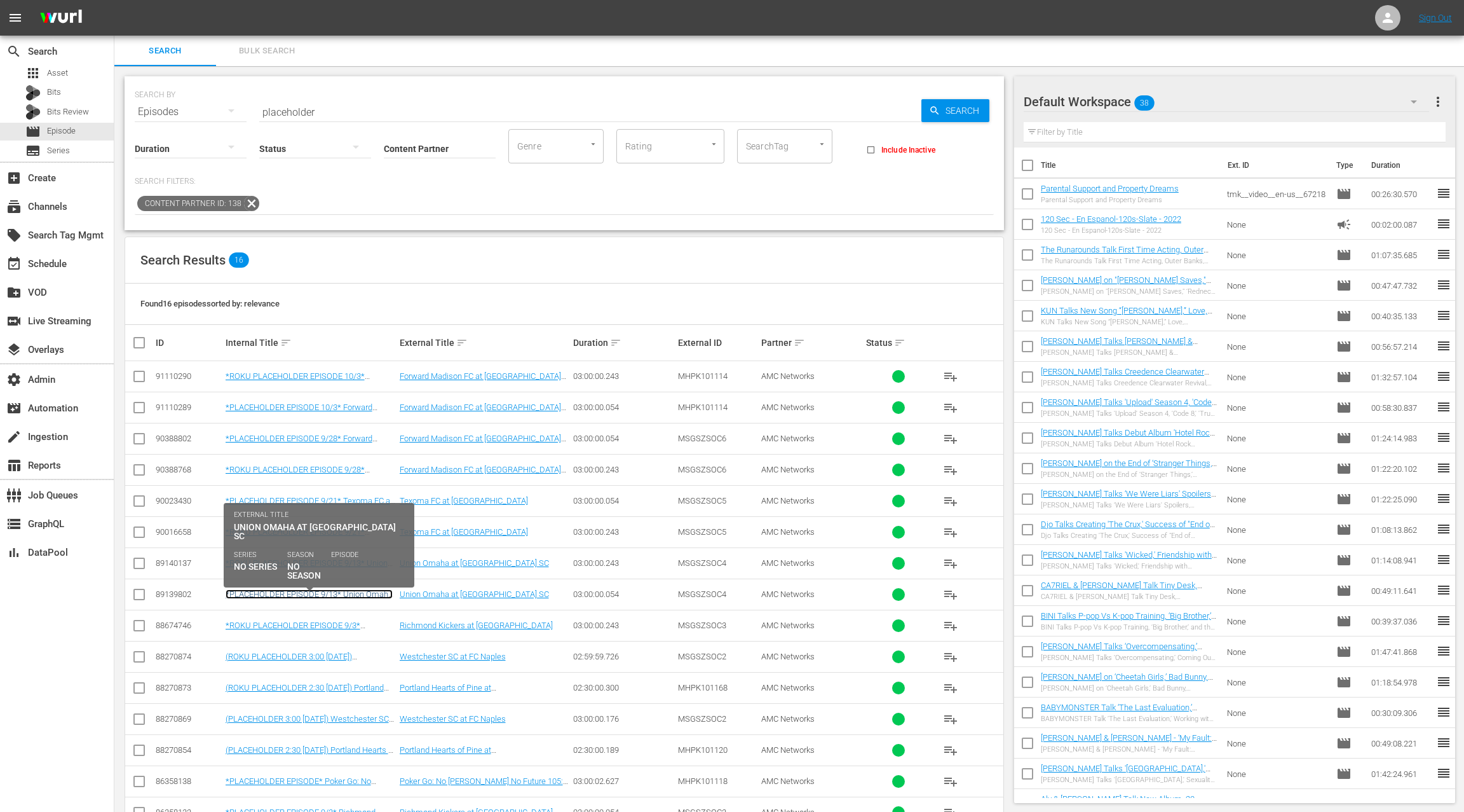
click at [343, 592] on link "*PLACEHOLDER EPISODE 9/13* Union Omaha at [GEOGRAPHIC_DATA]" at bounding box center [309, 598] width 167 height 19
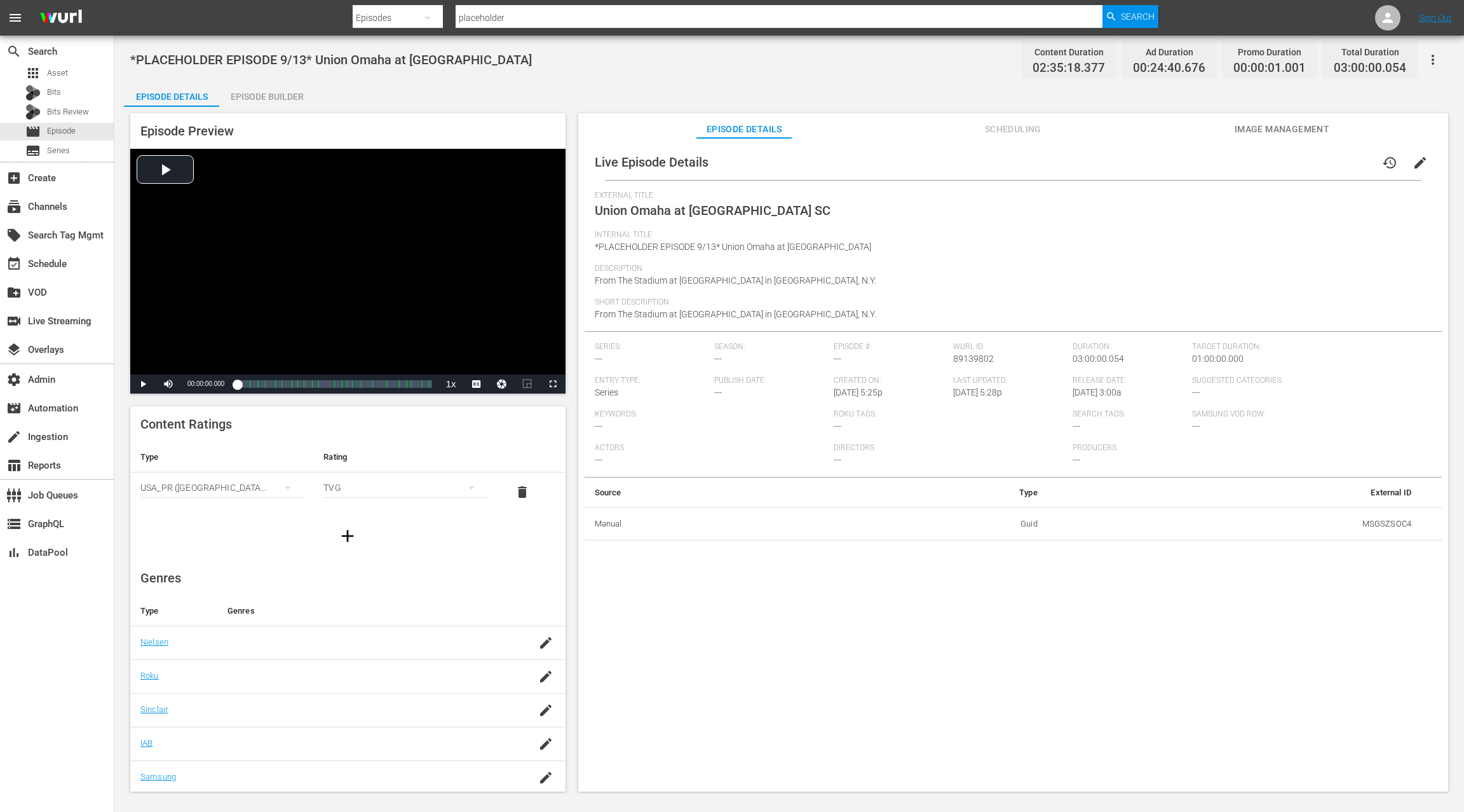
click at [1035, 130] on span "Scheduling" at bounding box center [1012, 129] width 95 height 16
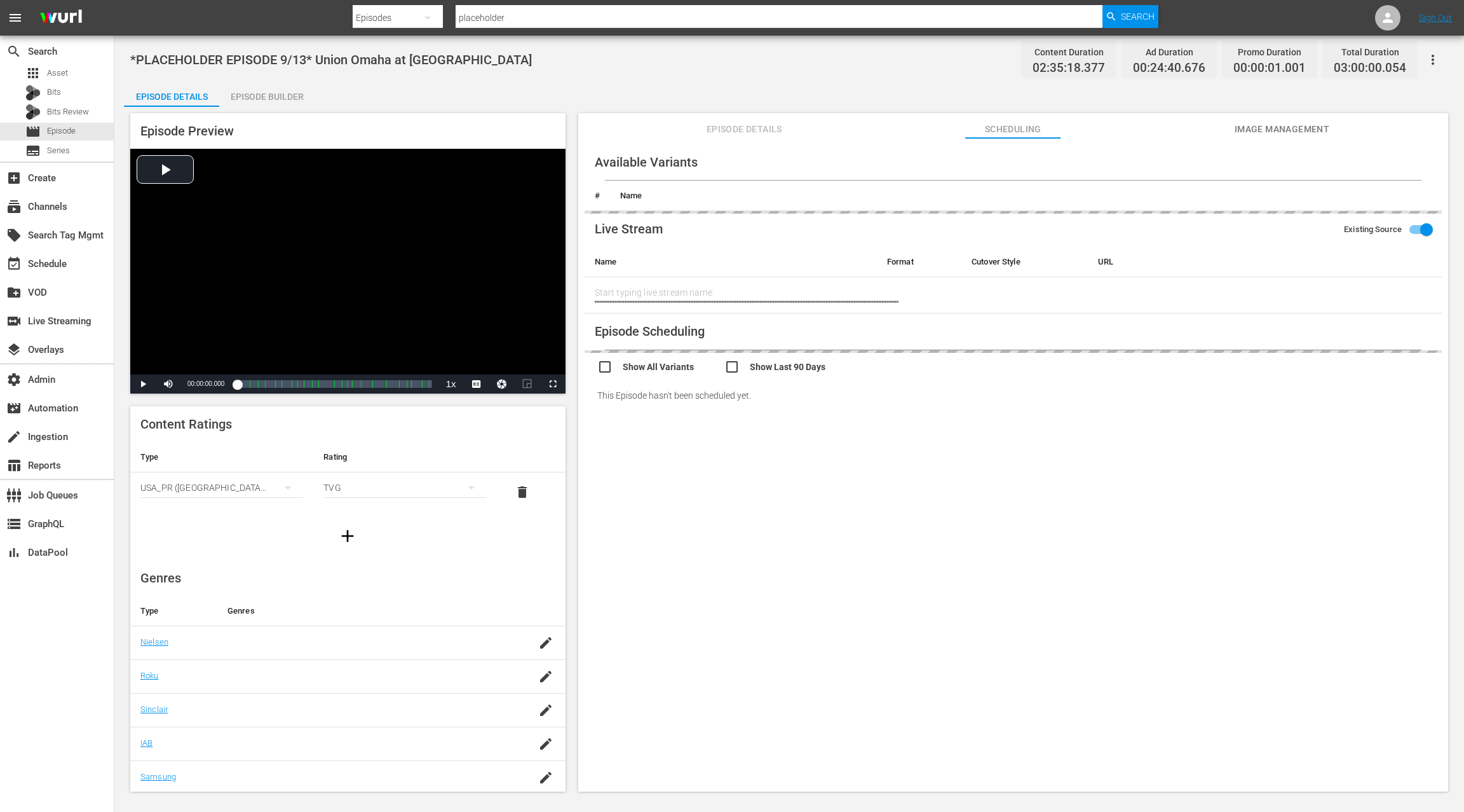
type input "Union Omaha at [GEOGRAPHIC_DATA] SC"
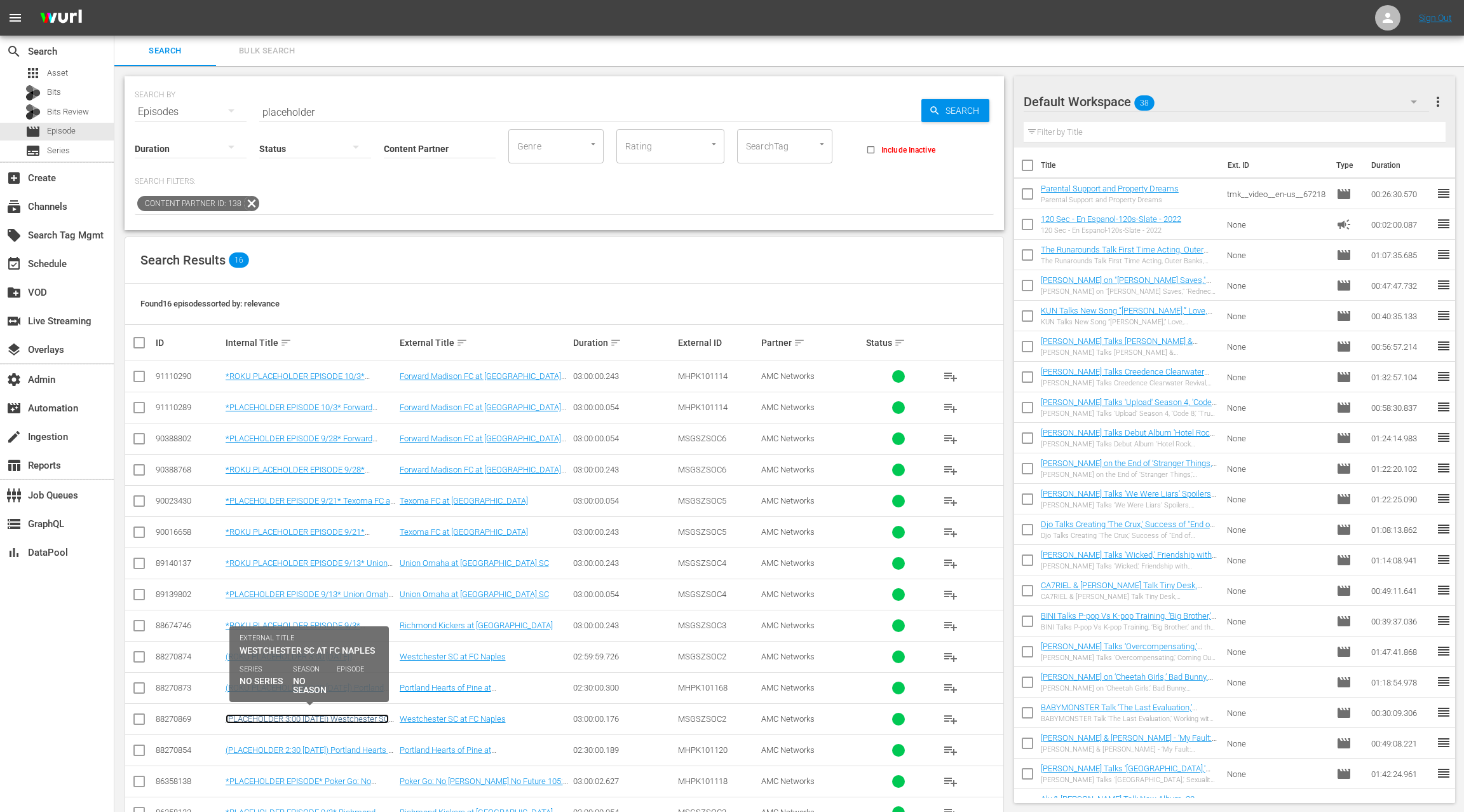
click at [332, 714] on link "(PLACEHOLDER 3:00 [DATE]) Westchester SC at FC Naples" at bounding box center [307, 723] width 163 height 19
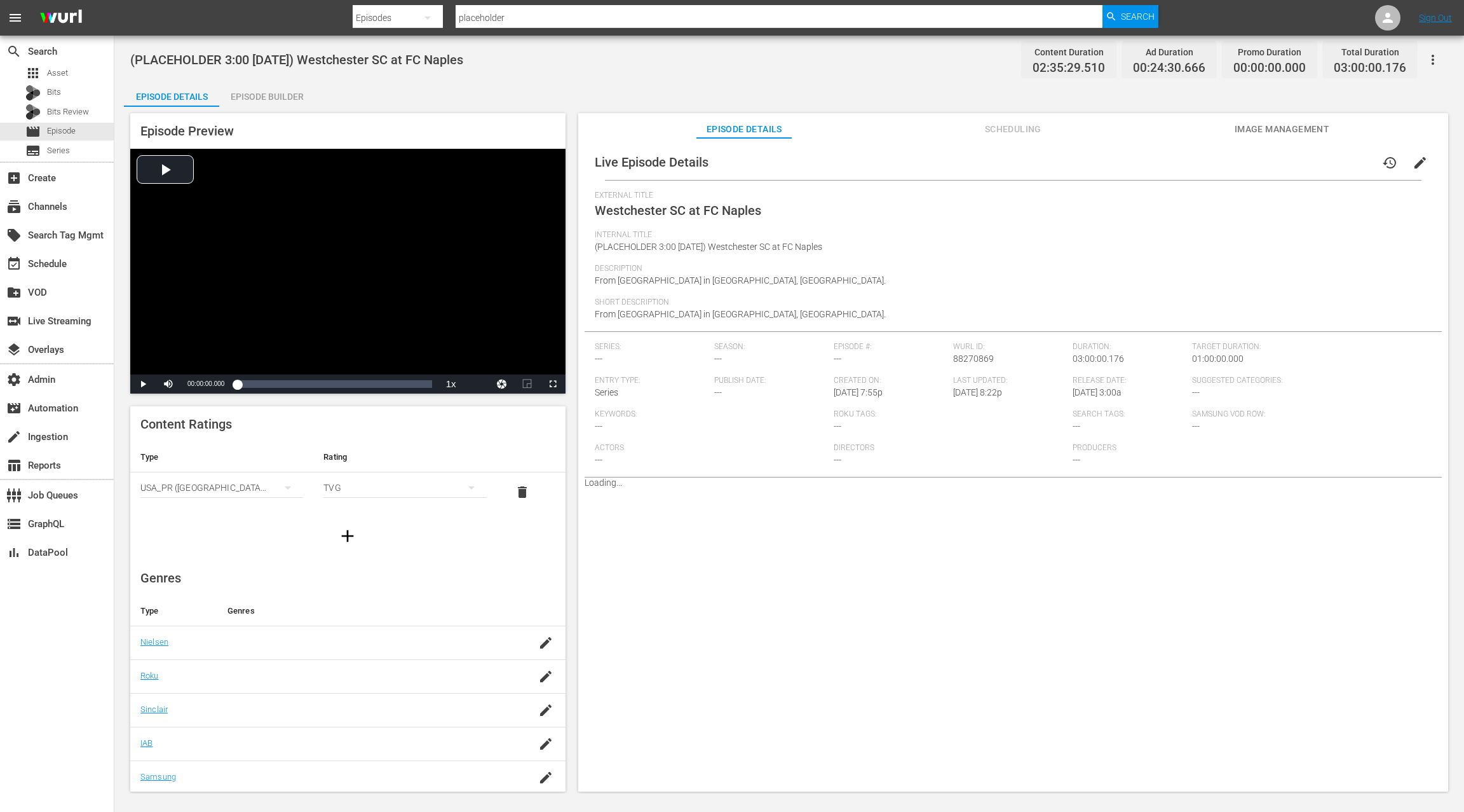
click at [1033, 129] on span "Scheduling" at bounding box center [1012, 129] width 95 height 16
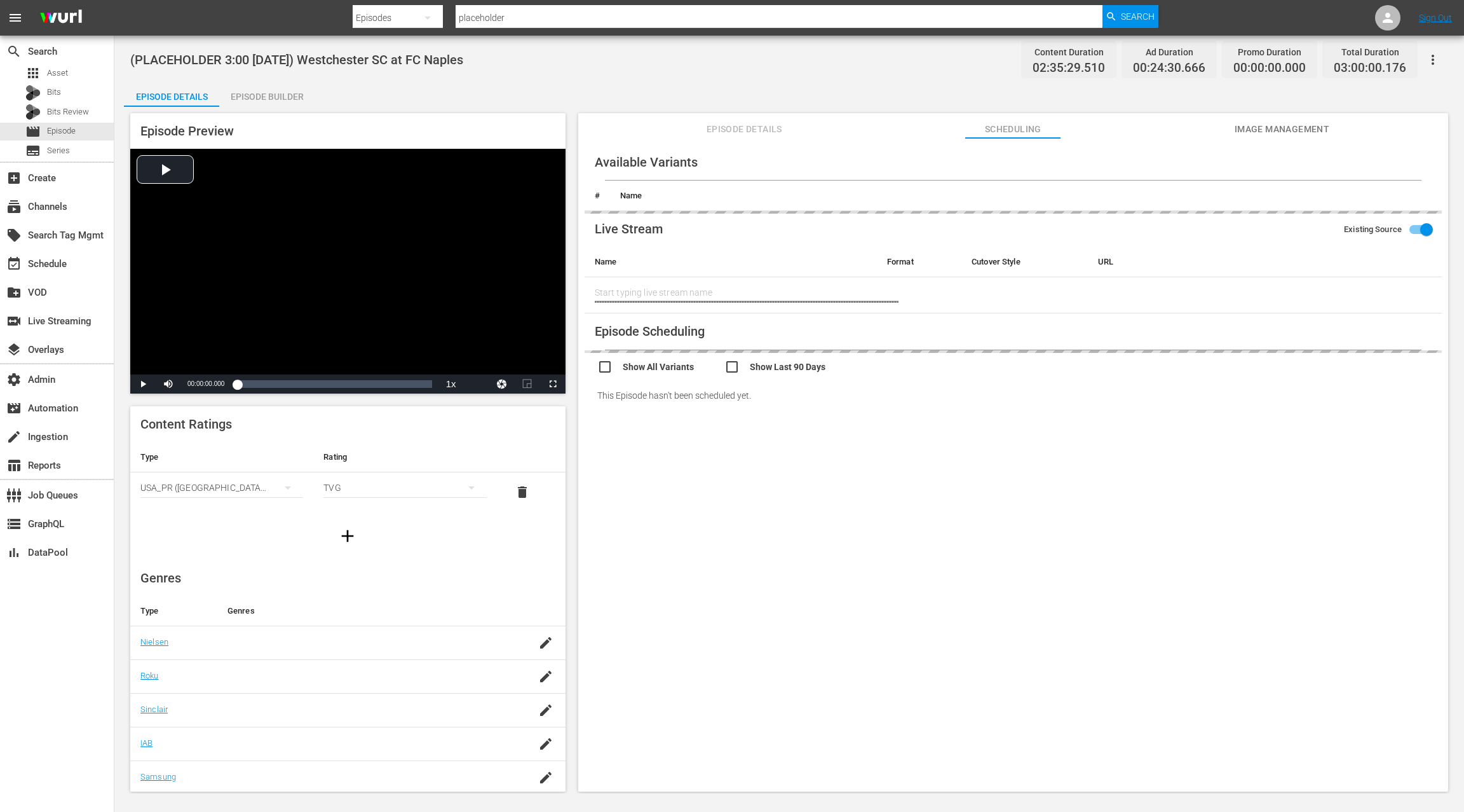
type input "LTN Live Event Feed"
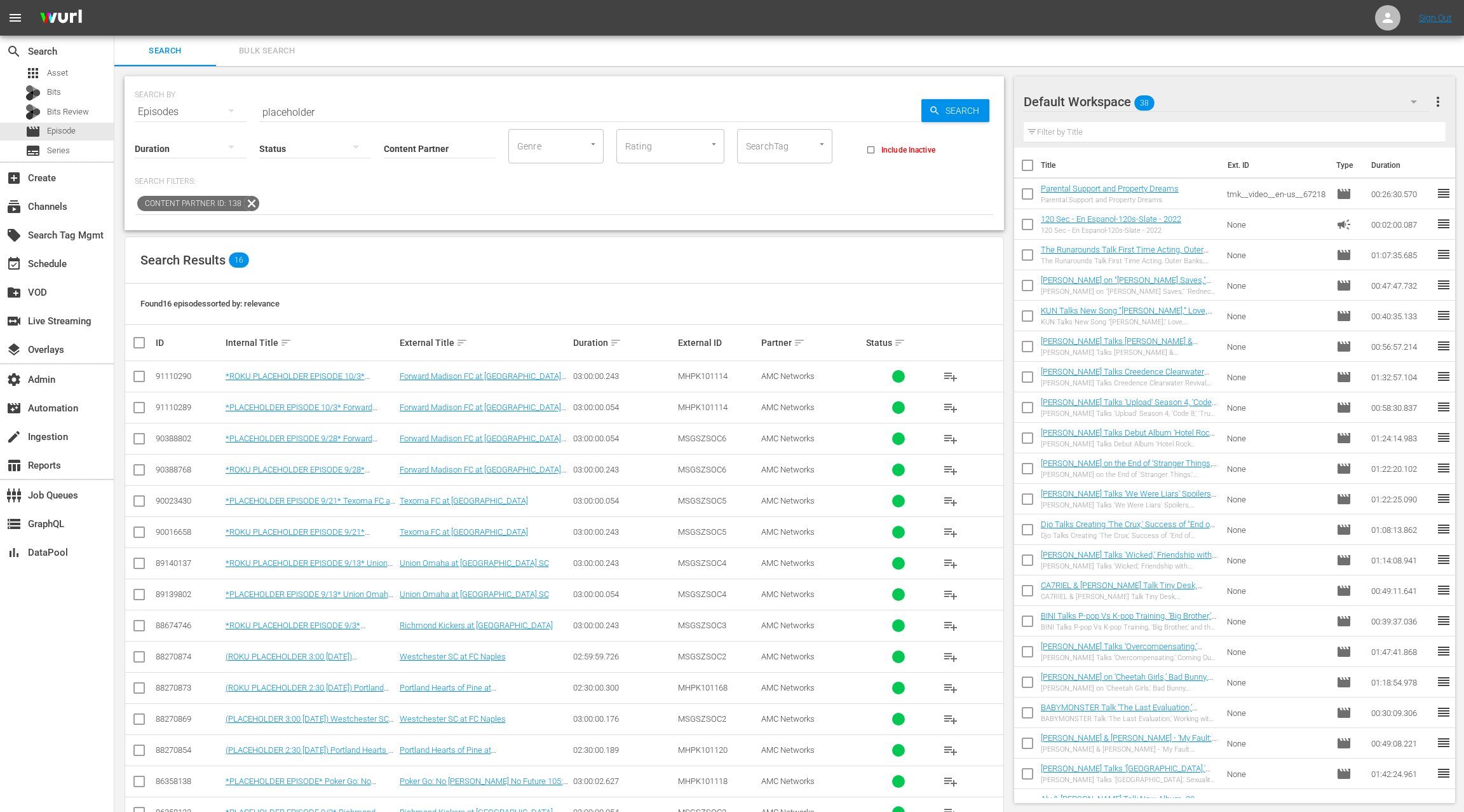
scroll to position [66, 0]
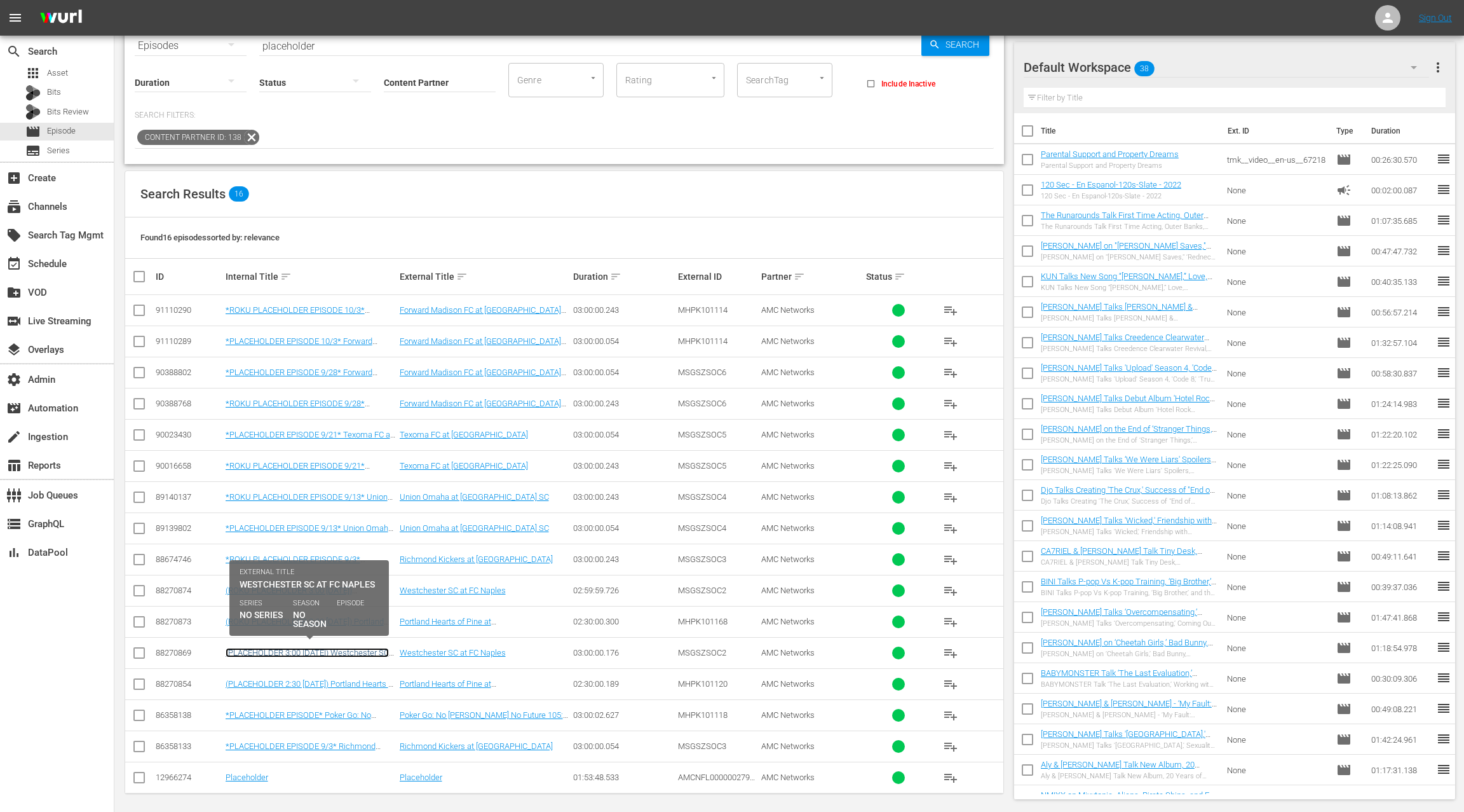
click at [354, 649] on link "(PLACEHOLDER 3:00 [DATE]) Westchester SC at FC Naples" at bounding box center [307, 657] width 163 height 19
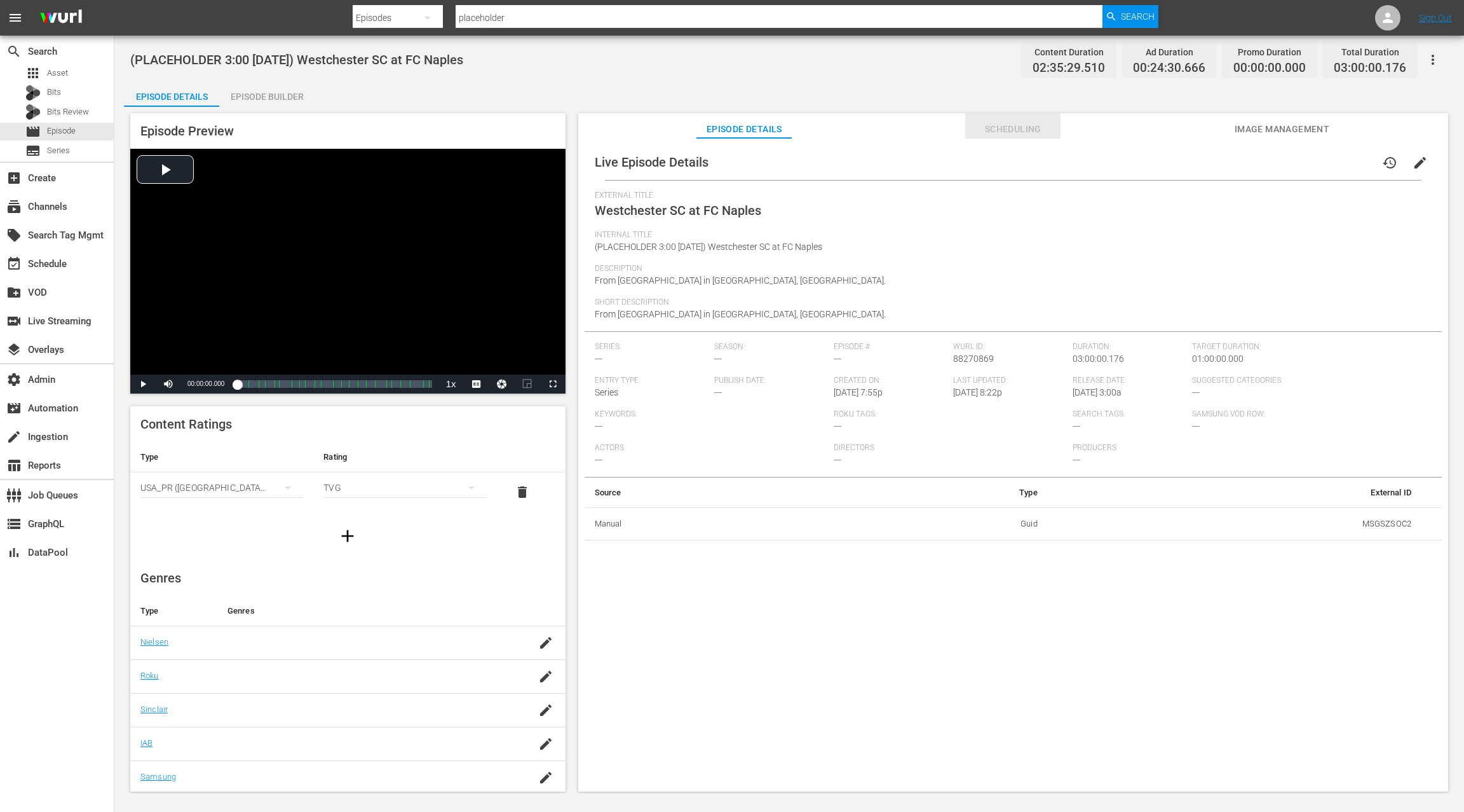
click at [1014, 136] on span "Scheduling" at bounding box center [1012, 129] width 95 height 16
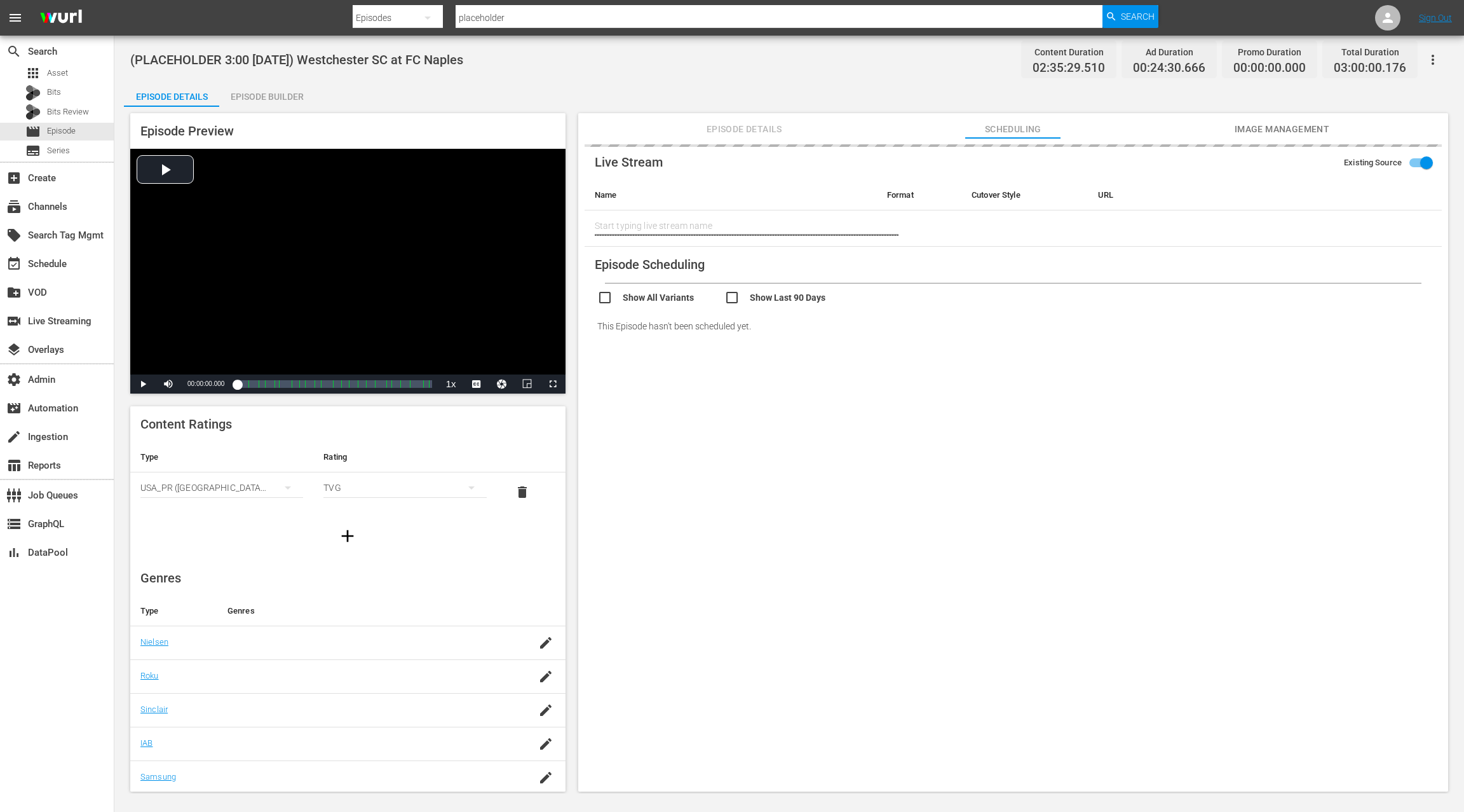
type input "LTN Live Event Feed"
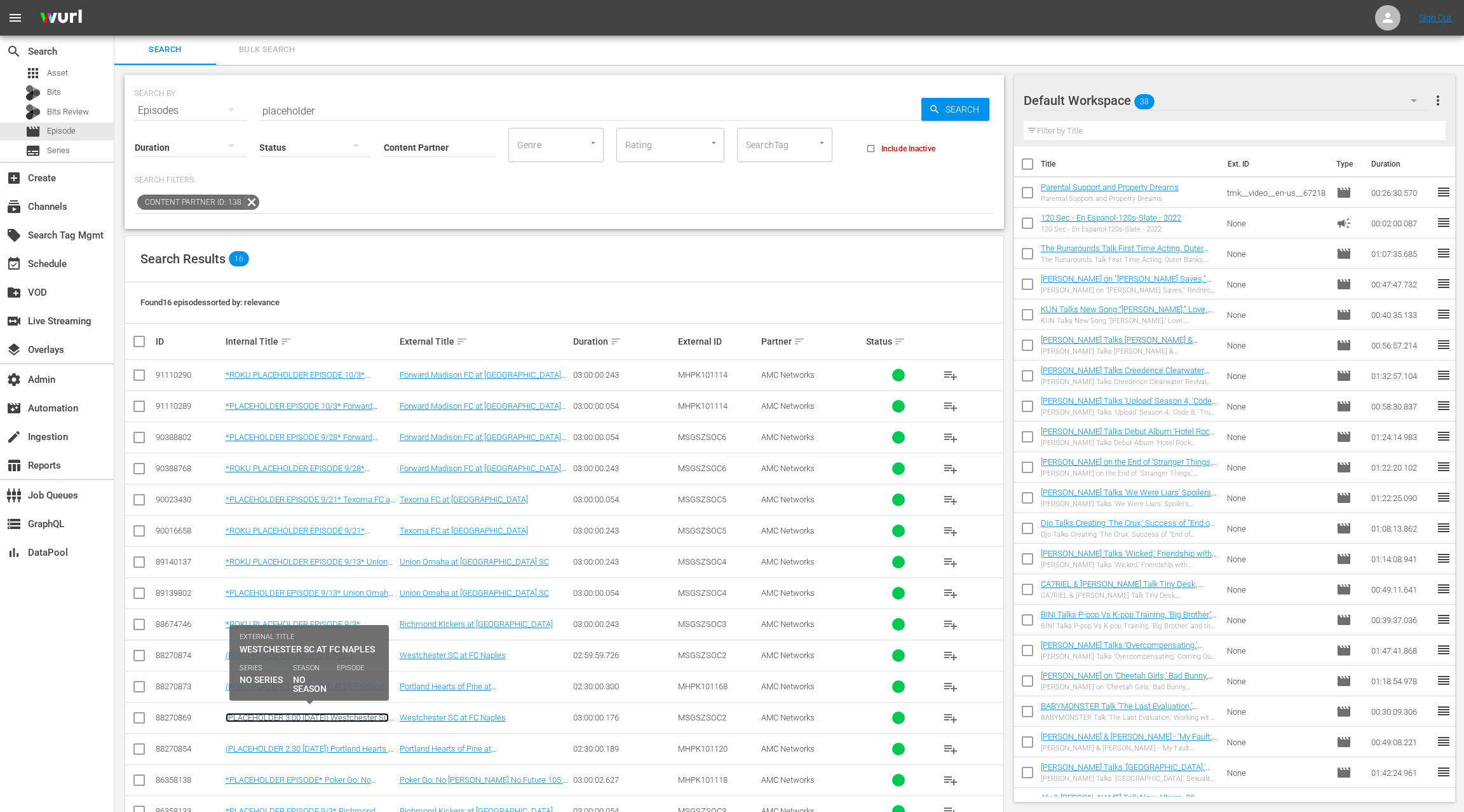
click at [301, 712] on link "(PLACEHOLDER 3:00 [DATE]) Westchester SC at FC Naples" at bounding box center [307, 721] width 163 height 19
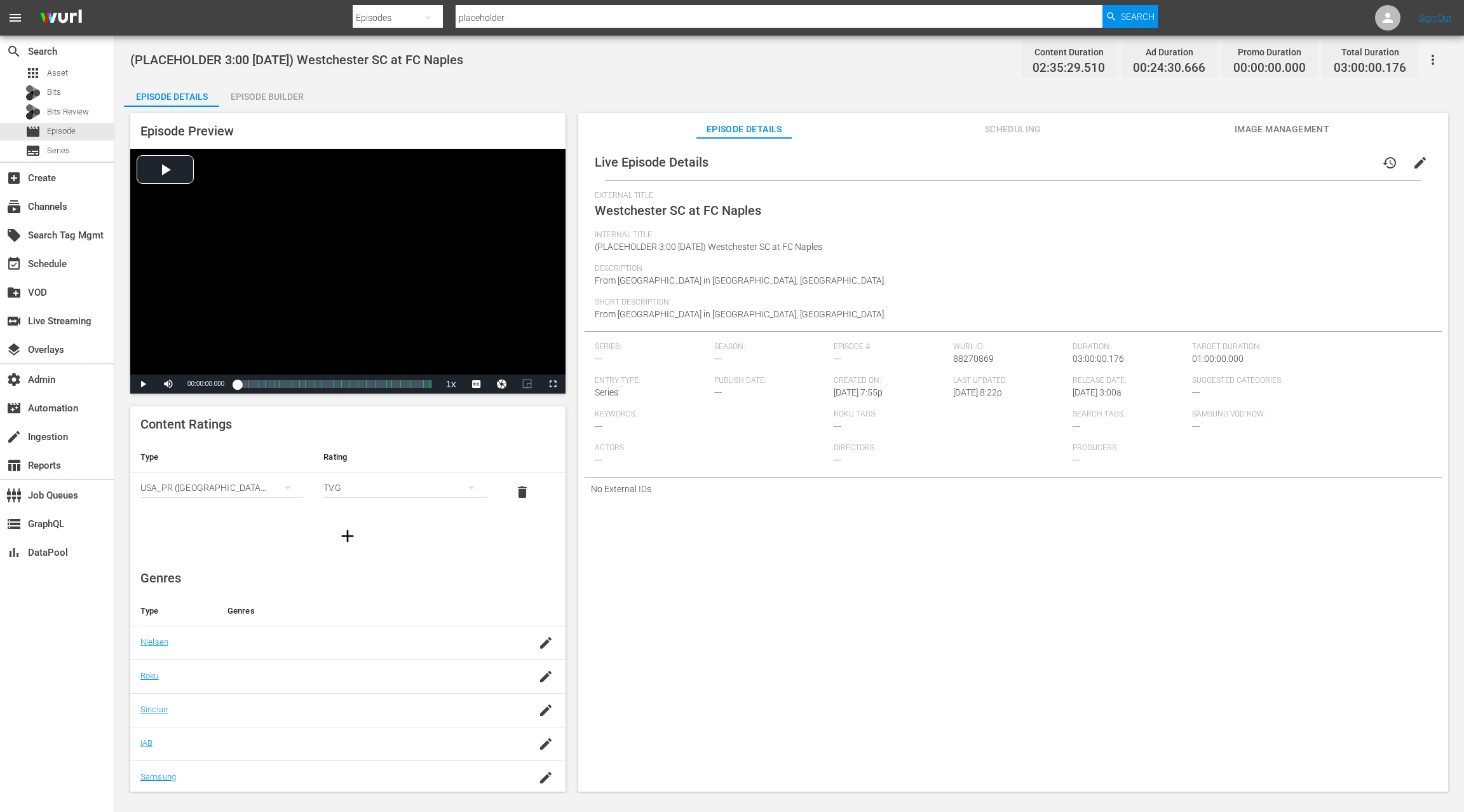
click at [1011, 133] on span "Scheduling" at bounding box center [1012, 129] width 95 height 16
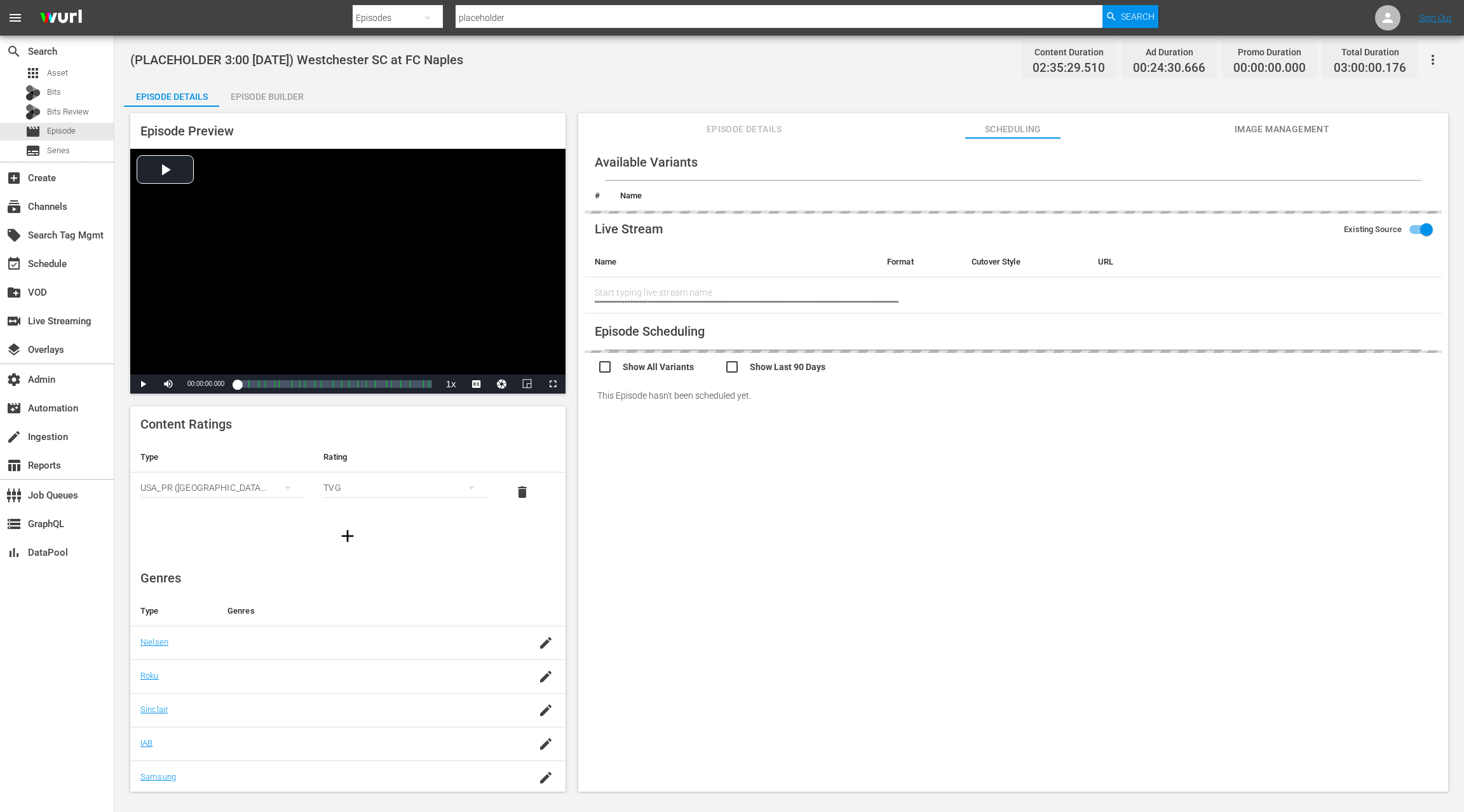
type input "LTN Live Event Feed"
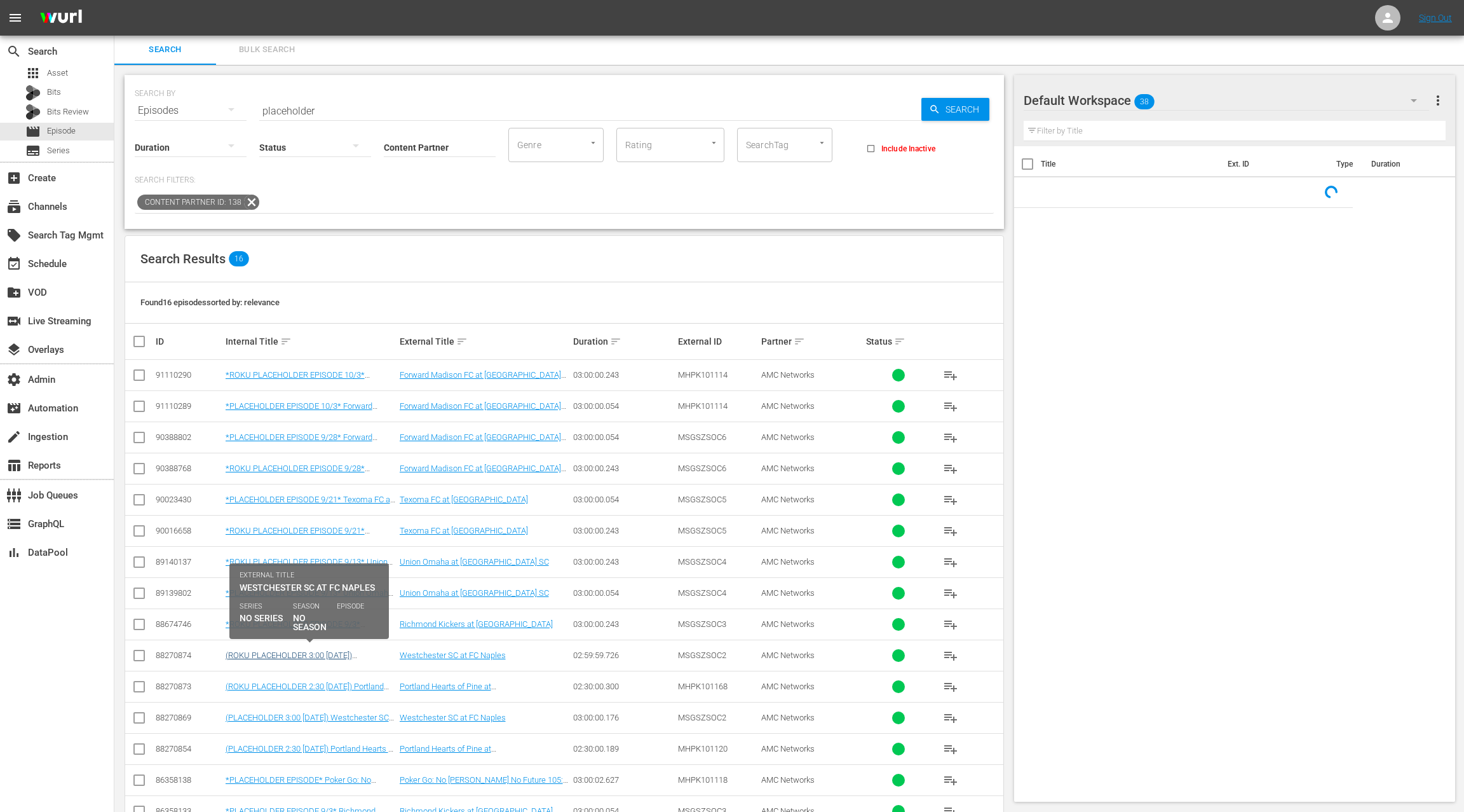
scroll to position [66, 0]
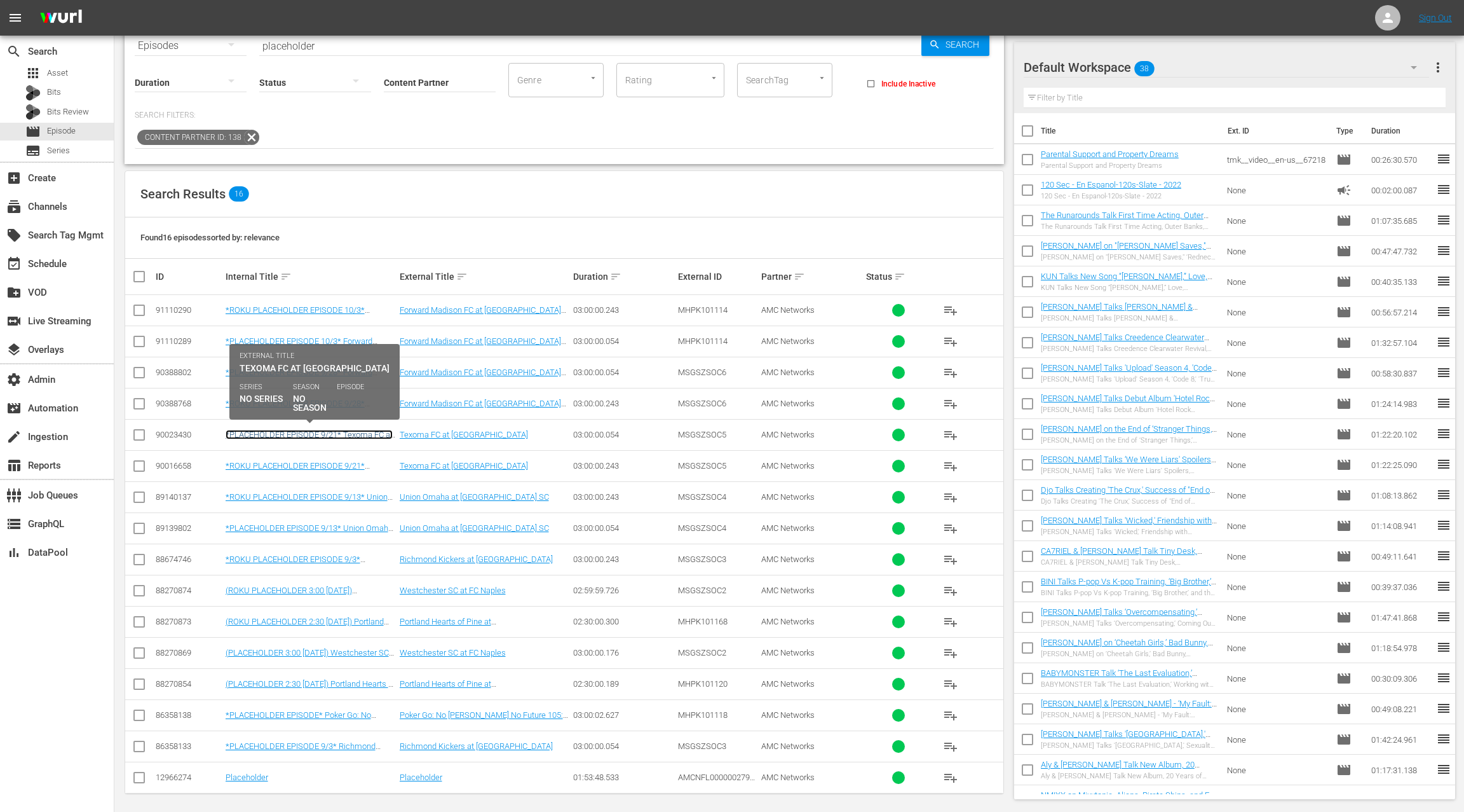
click at [337, 434] on link "*PLACEHOLDER EPISODE 9/21* Texoma FC at [GEOGRAPHIC_DATA]" at bounding box center [309, 439] width 167 height 19
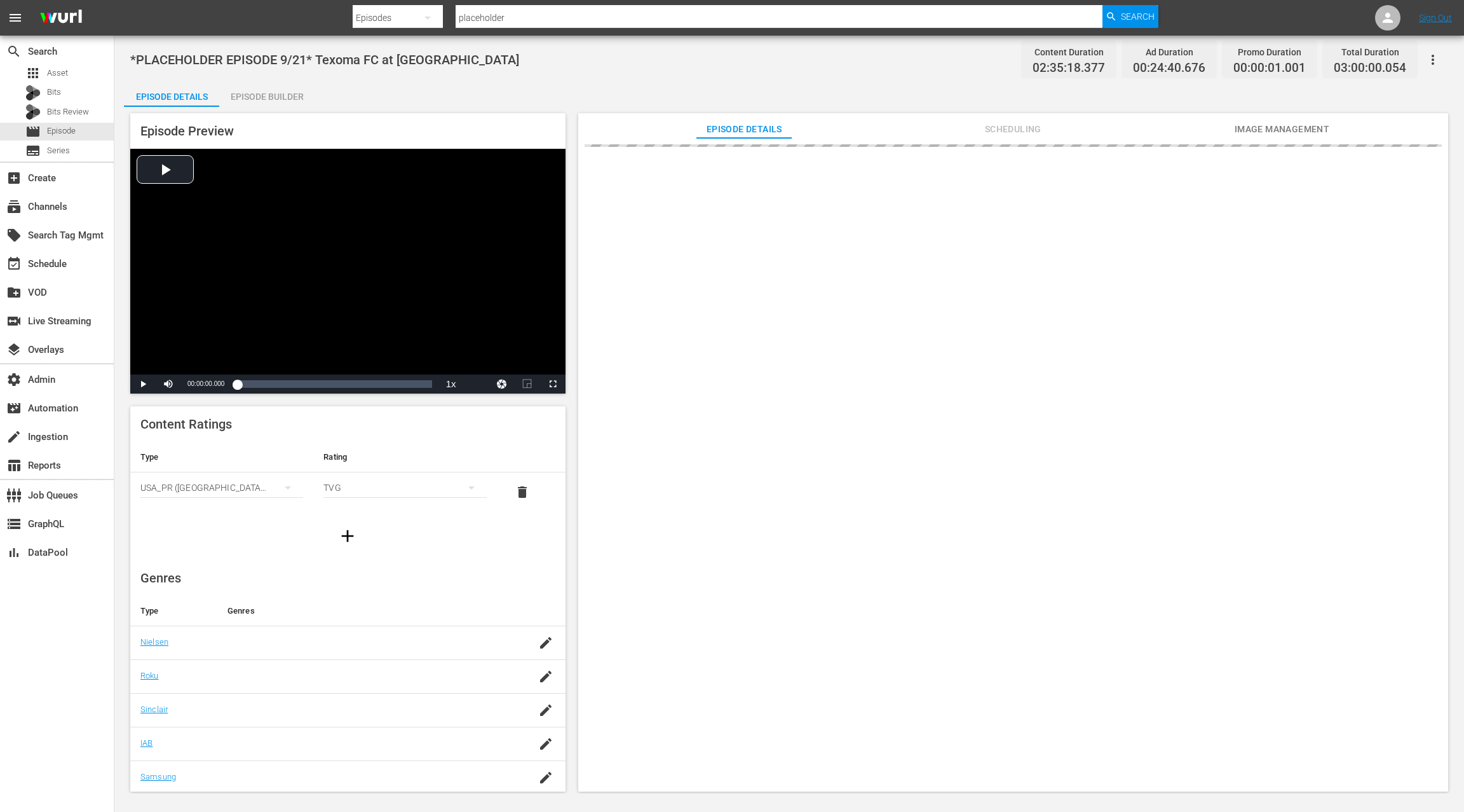
click at [999, 128] on span "Scheduling" at bounding box center [1012, 129] width 95 height 16
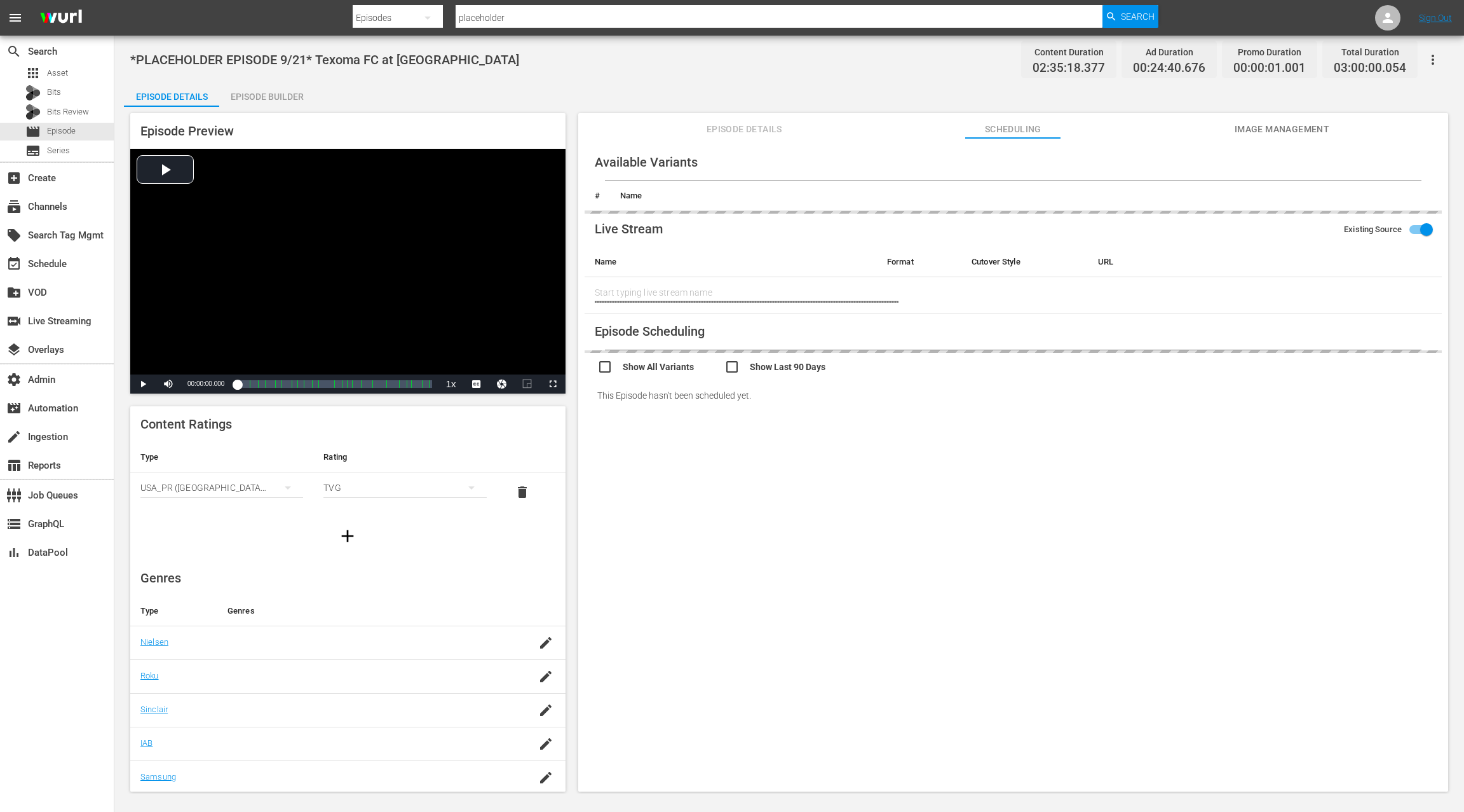
type input "Texoma FC at [GEOGRAPHIC_DATA]"
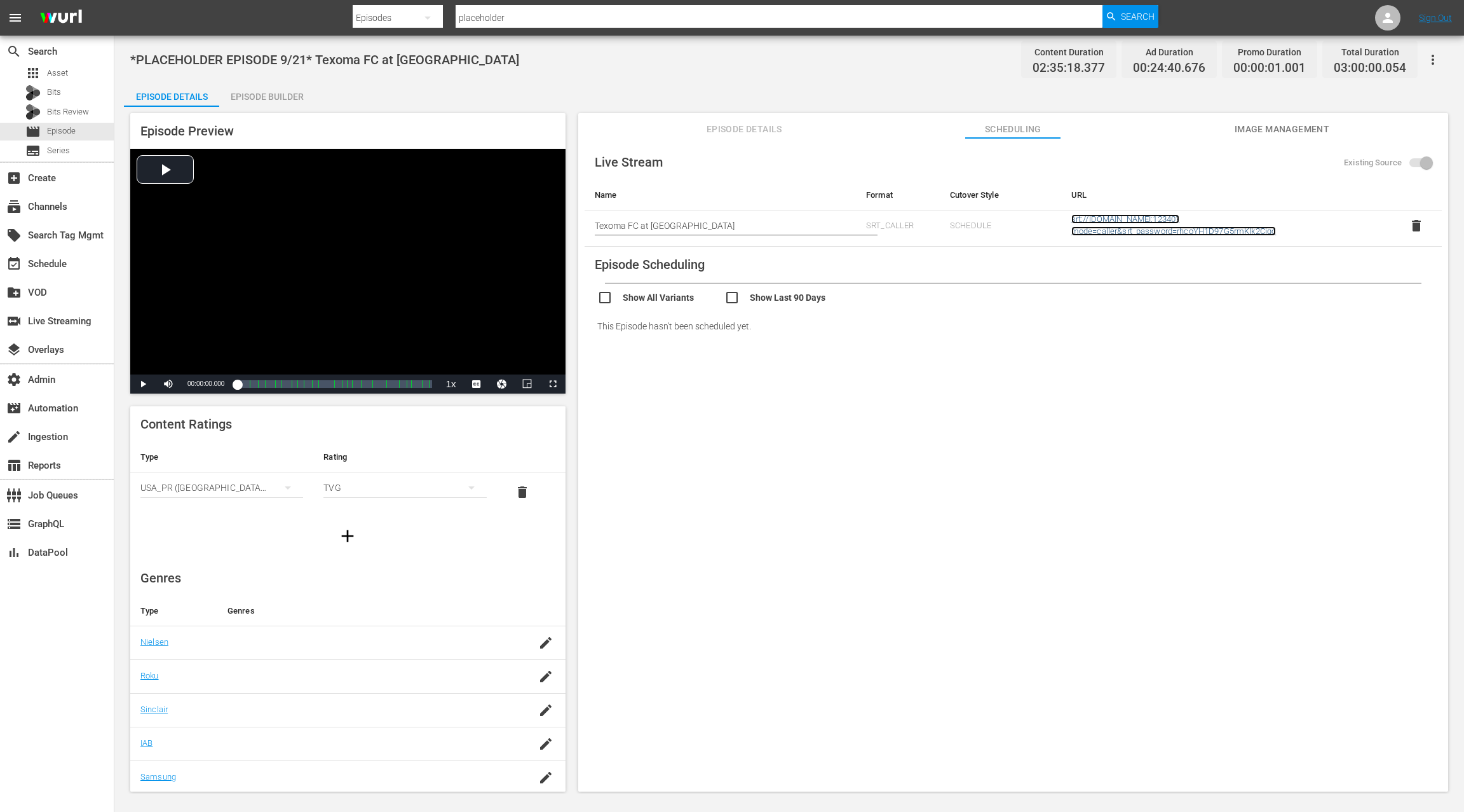
click at [1108, 222] on link "srt://[DOMAIN_NAME]:12340?mode=caller&srt_password=rhcoYH1D97G5rmKIk2Cjqo" at bounding box center [1174, 225] width 205 height 22
